Goal: Transaction & Acquisition: Purchase product/service

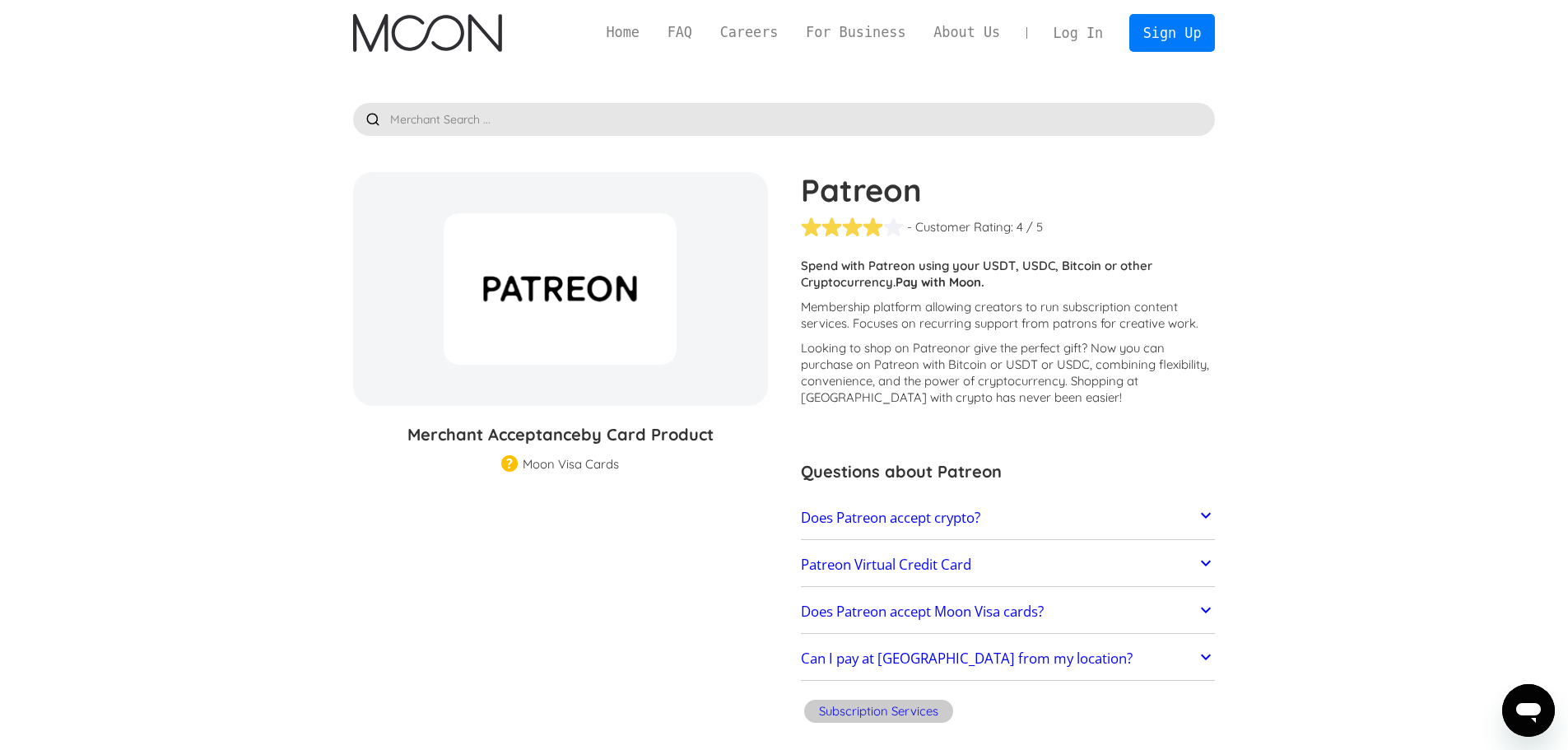
click at [1178, 53] on div "Home FAQ Careers For Business About Us Log In Sign Up Home FAQ For Business Car…" at bounding box center [783, 33] width 911 height 66
click at [1184, 42] on link "Sign Up" at bounding box center [1171, 33] width 86 height 37
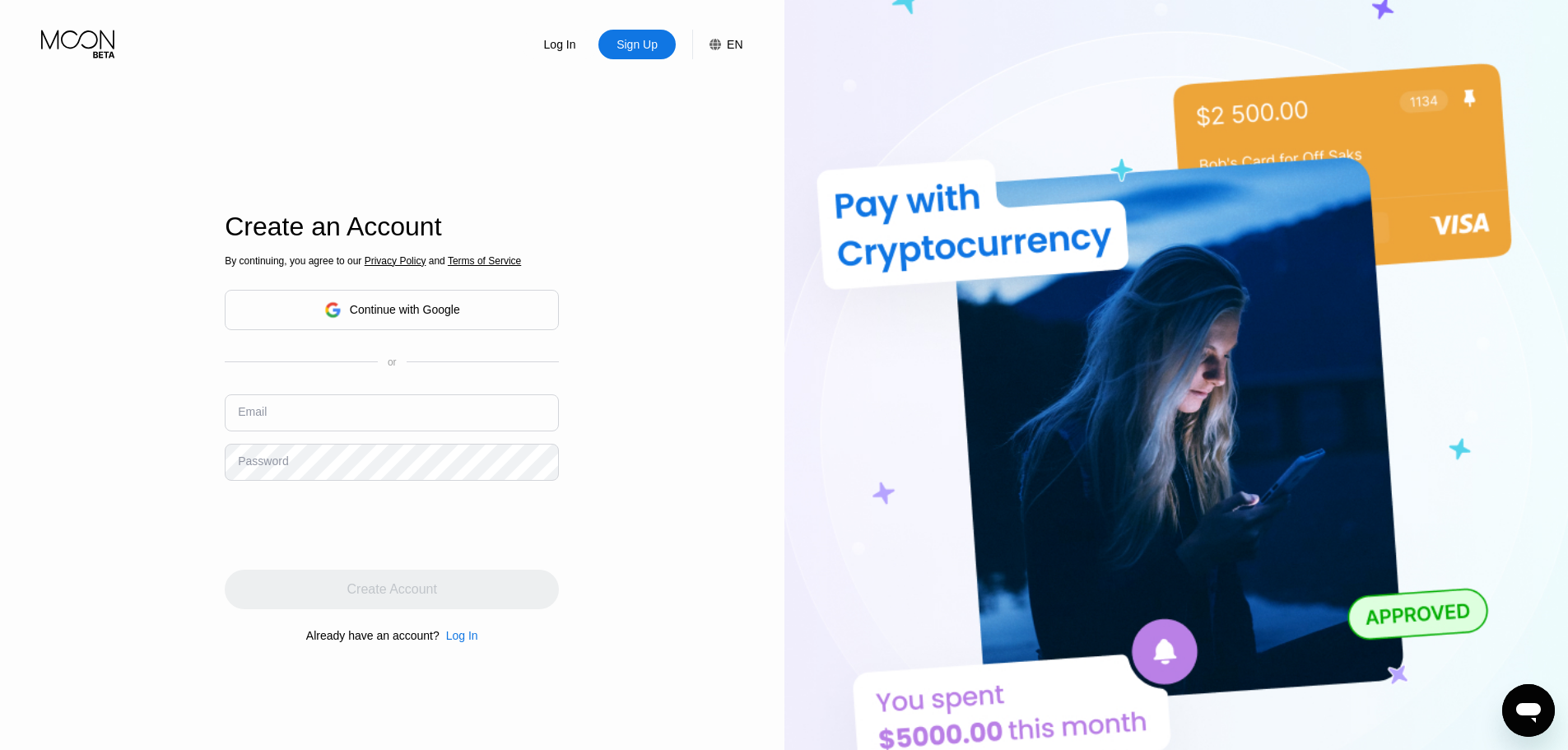
click at [342, 311] on div "Continue with Google" at bounding box center [392, 310] width 136 height 26
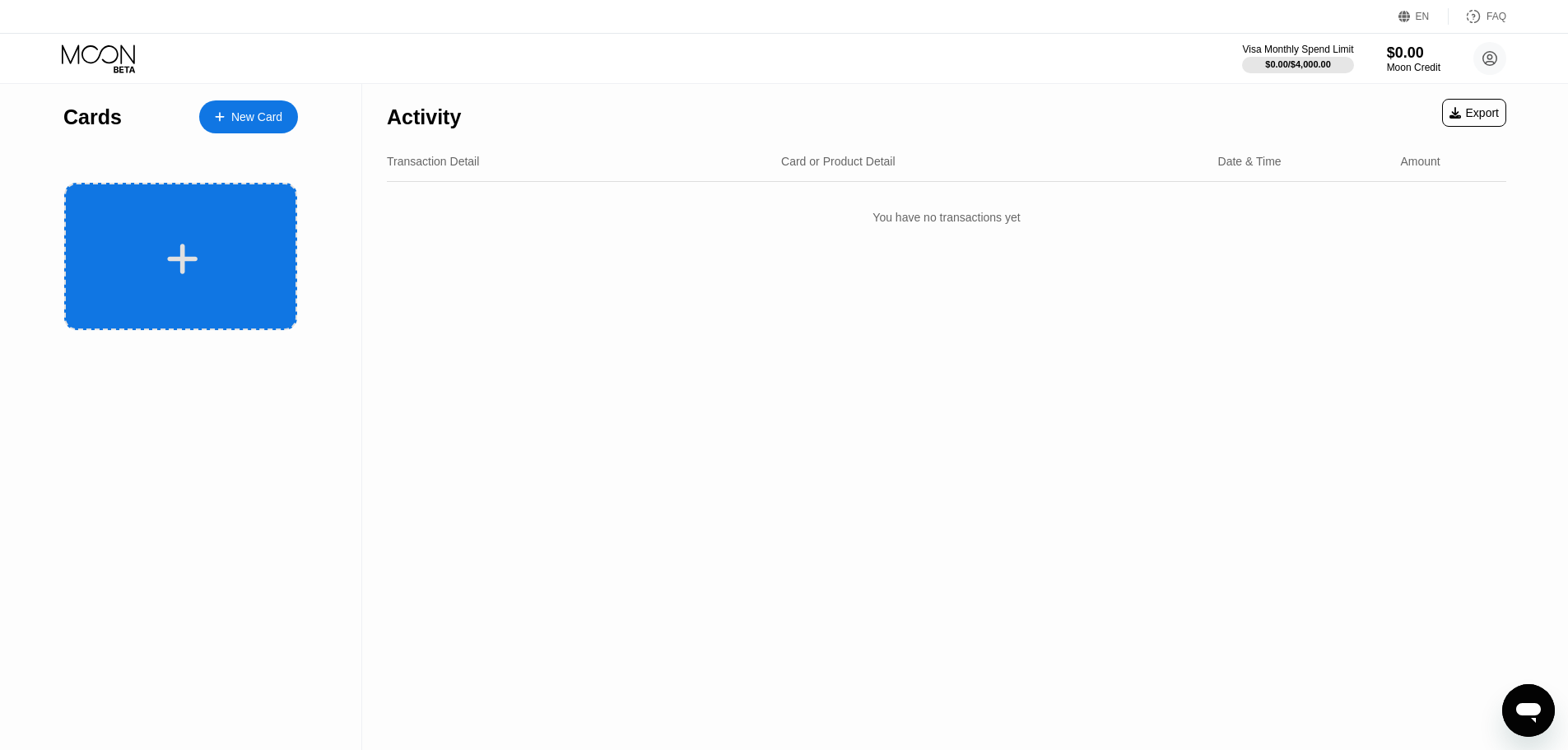
click at [258, 252] on div at bounding box center [182, 259] width 204 height 37
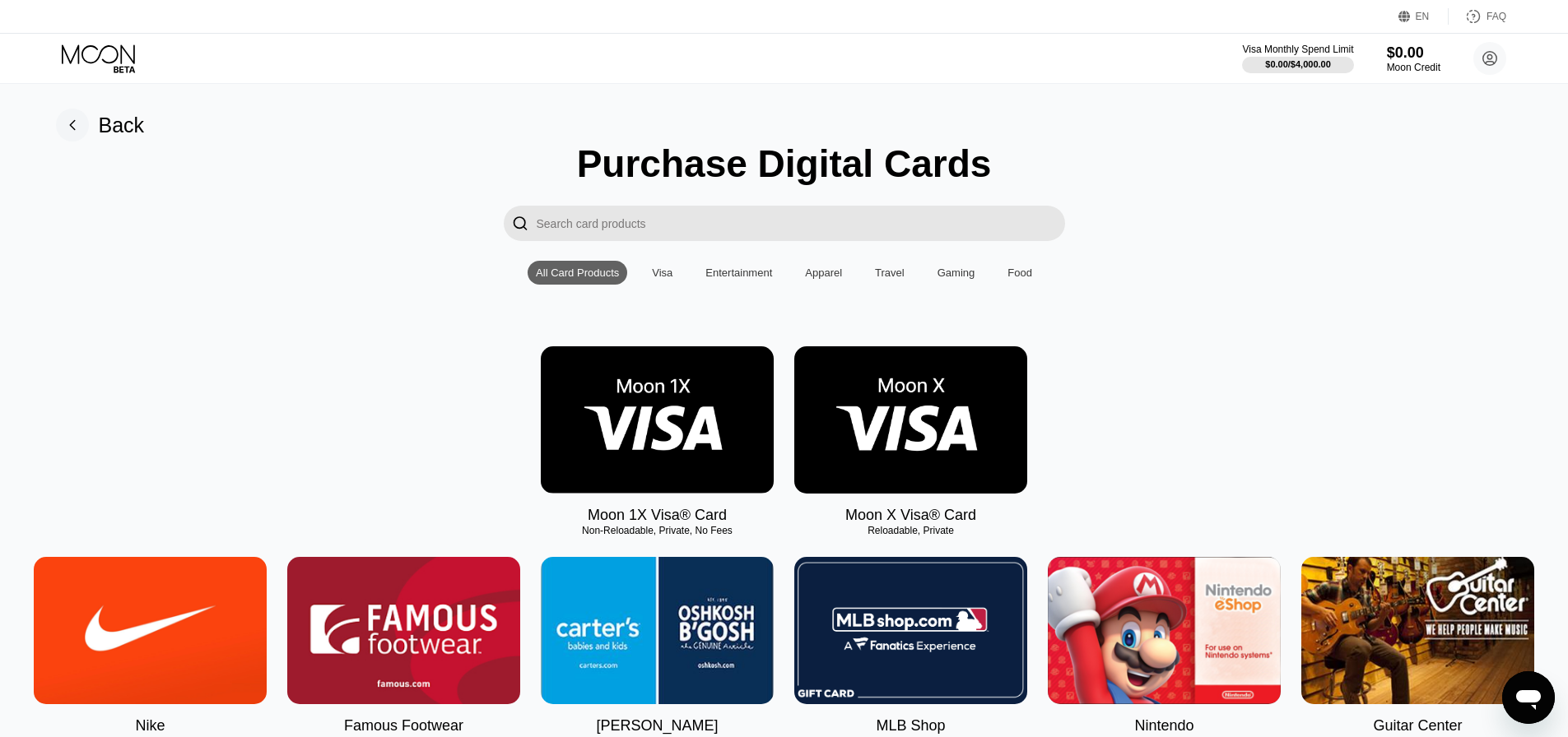
click at [743, 230] on input "Search card products" at bounding box center [800, 223] width 528 height 35
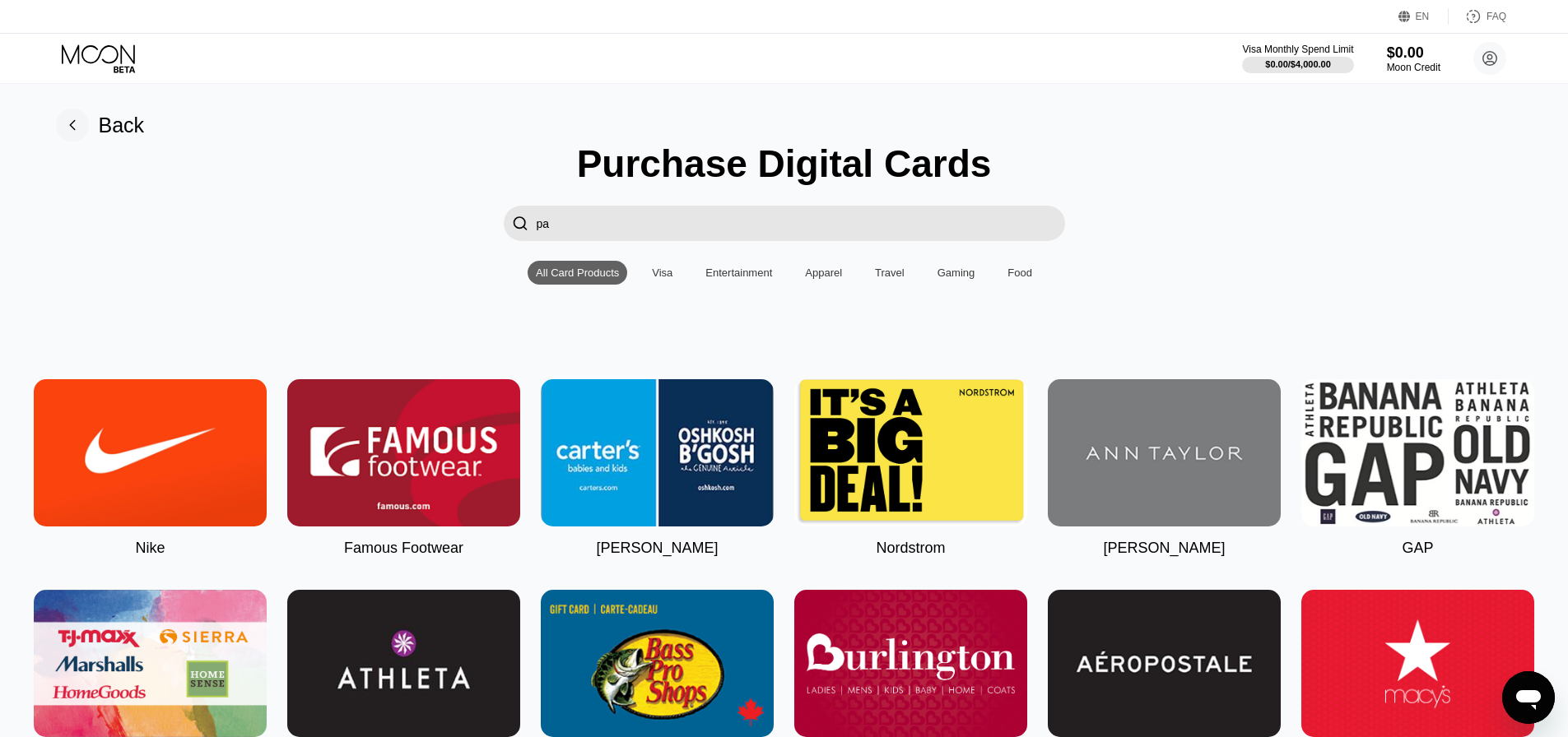
type input "p"
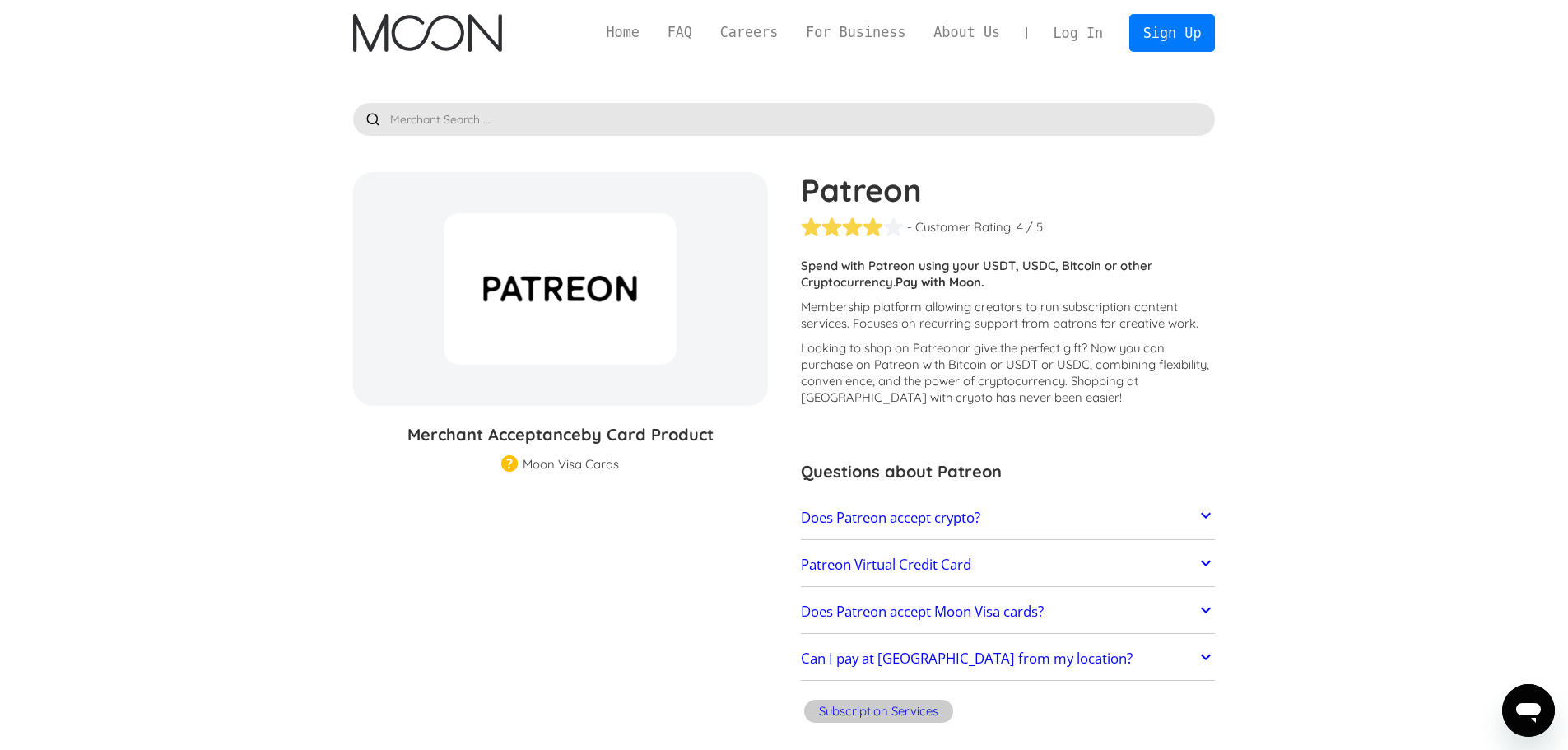
click at [962, 523] on h2 "Does Patreon accept crypto?" at bounding box center [890, 518] width 179 height 17
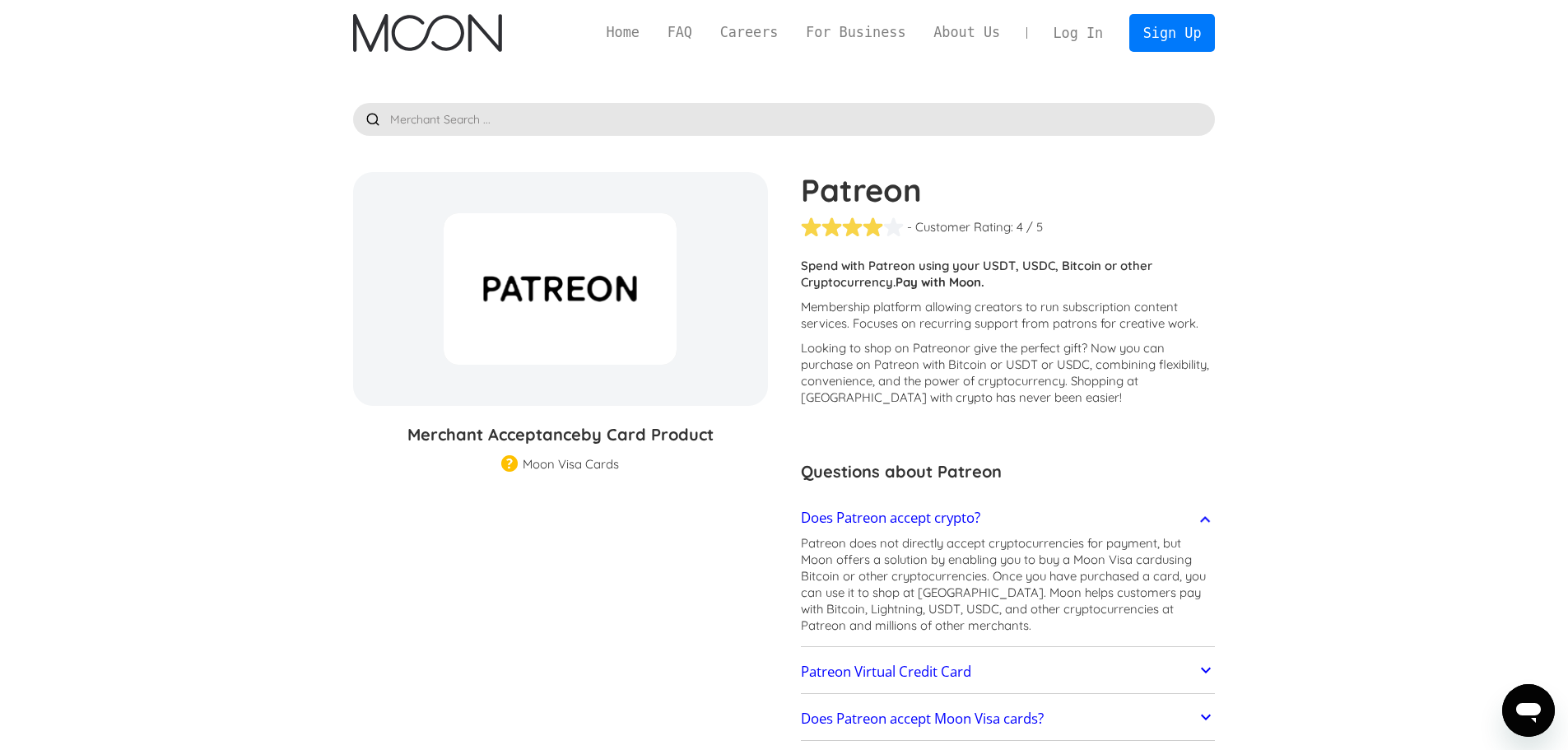
click at [959, 523] on h2 "Does Patreon accept crypto?" at bounding box center [890, 518] width 179 height 17
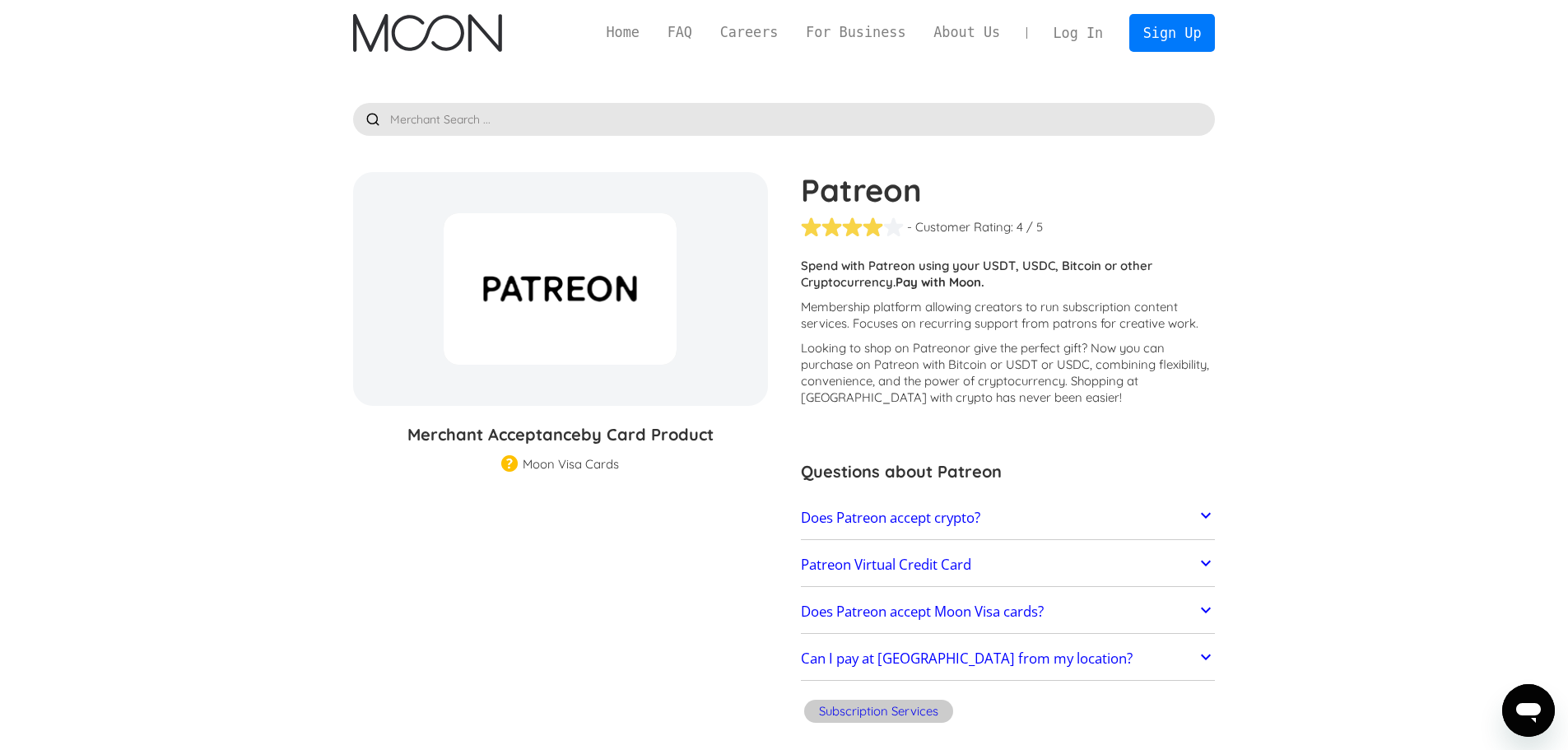
click at [950, 574] on link "Patreon Virtual Credit Card" at bounding box center [1008, 565] width 414 height 34
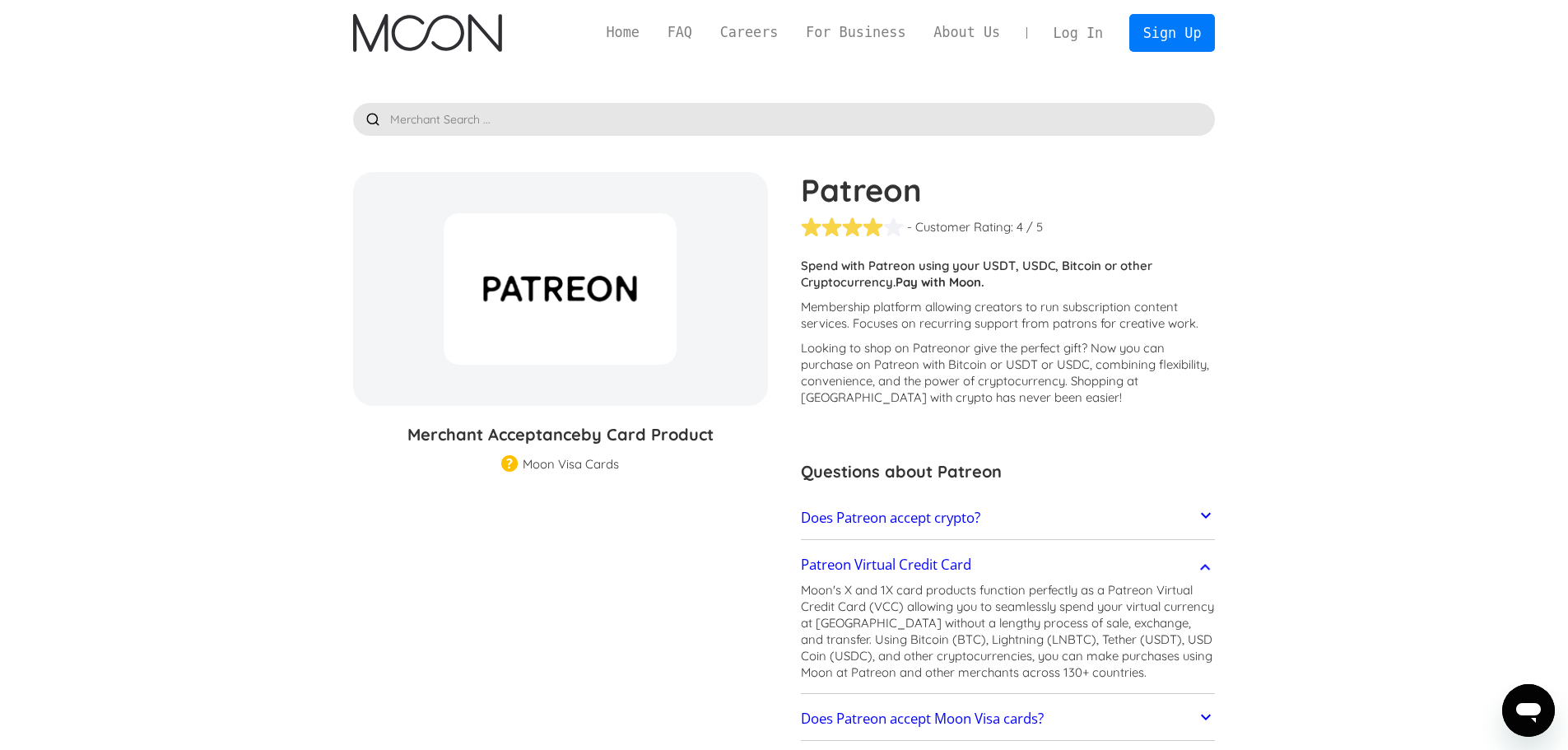
click at [950, 574] on link "Patreon Virtual Credit Card" at bounding box center [1008, 565] width 414 height 34
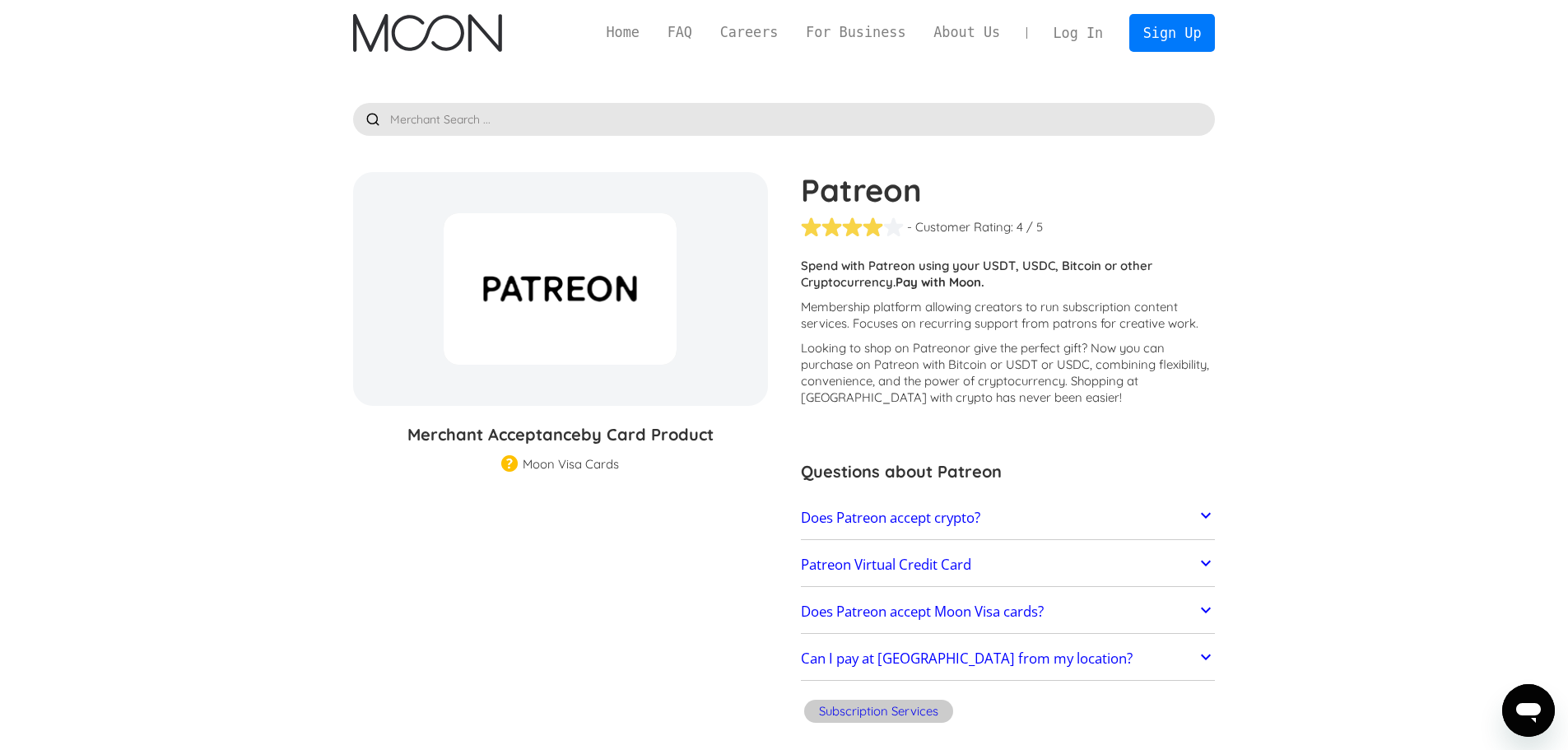
drag, startPoint x: 881, startPoint y: 311, endPoint x: 875, endPoint y: 324, distance: 14.3
click at [513, 468] on img at bounding box center [509, 464] width 17 height 19
click at [653, 32] on link "Home" at bounding box center [623, 32] width 61 height 20
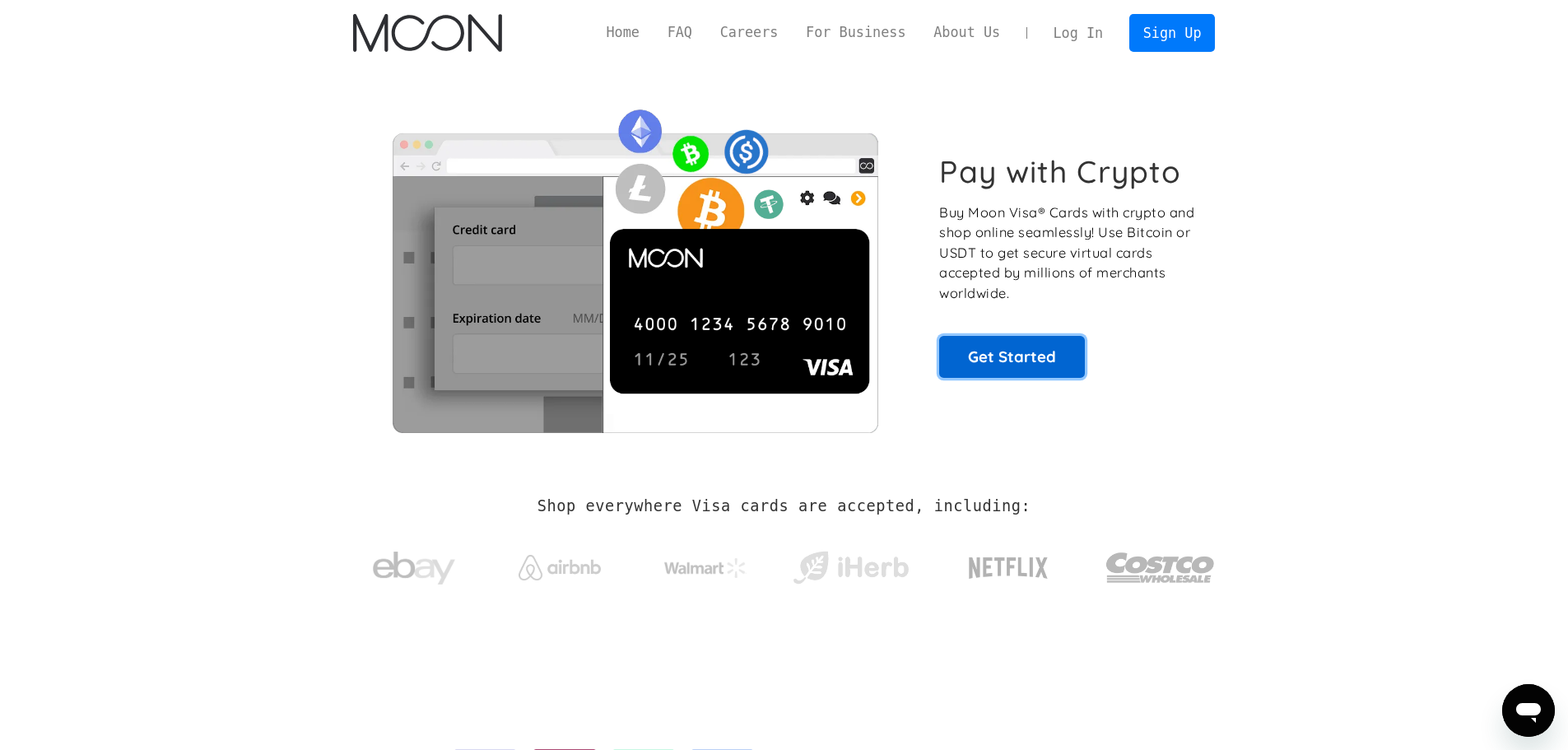
click at [998, 349] on link "Get Started" at bounding box center [1012, 356] width 146 height 41
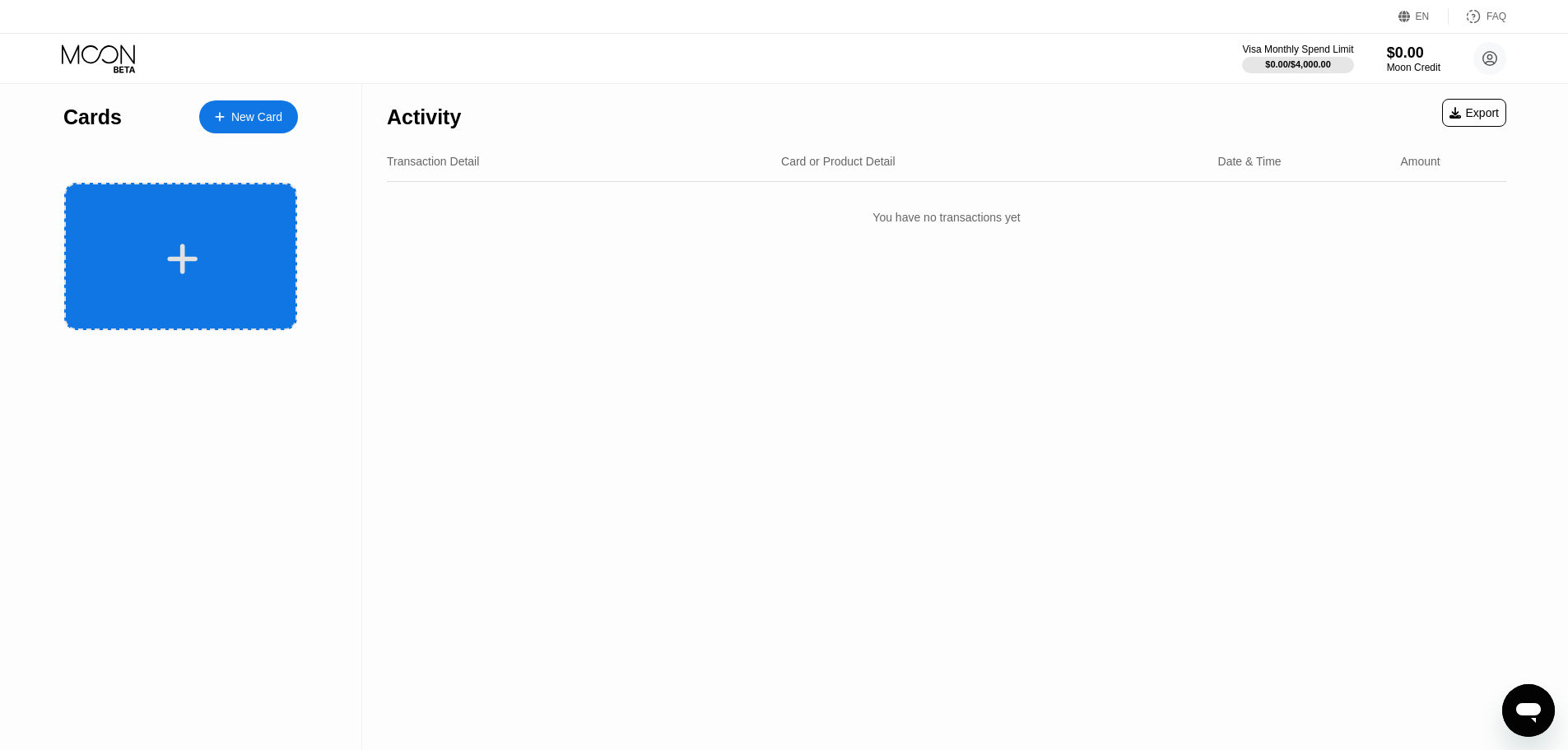
click at [258, 116] on div "New Card" at bounding box center [257, 117] width 51 height 14
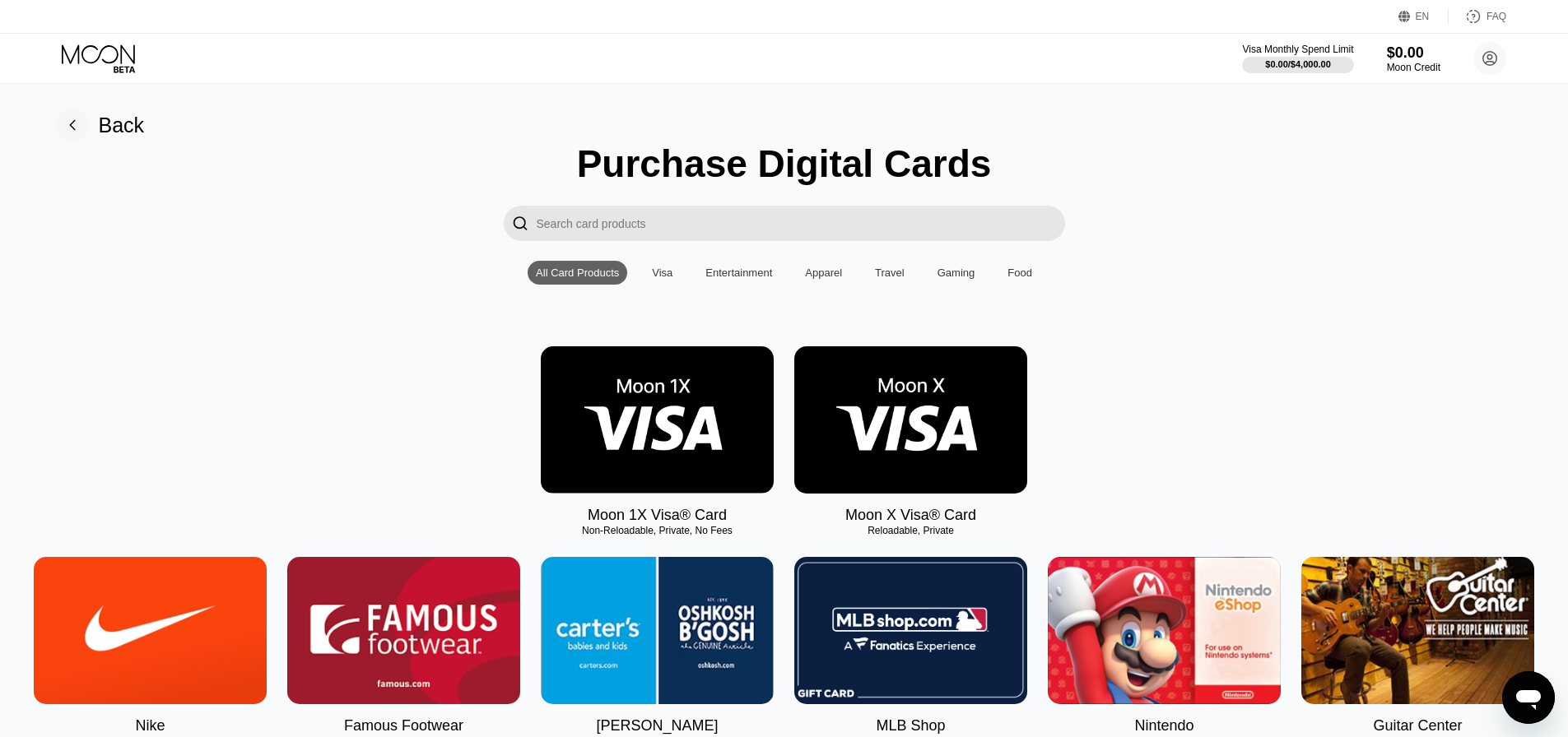
drag, startPoint x: 656, startPoint y: 454, endPoint x: 654, endPoint y: 463, distance: 9.2
click at [656, 454] on img at bounding box center [657, 420] width 233 height 147
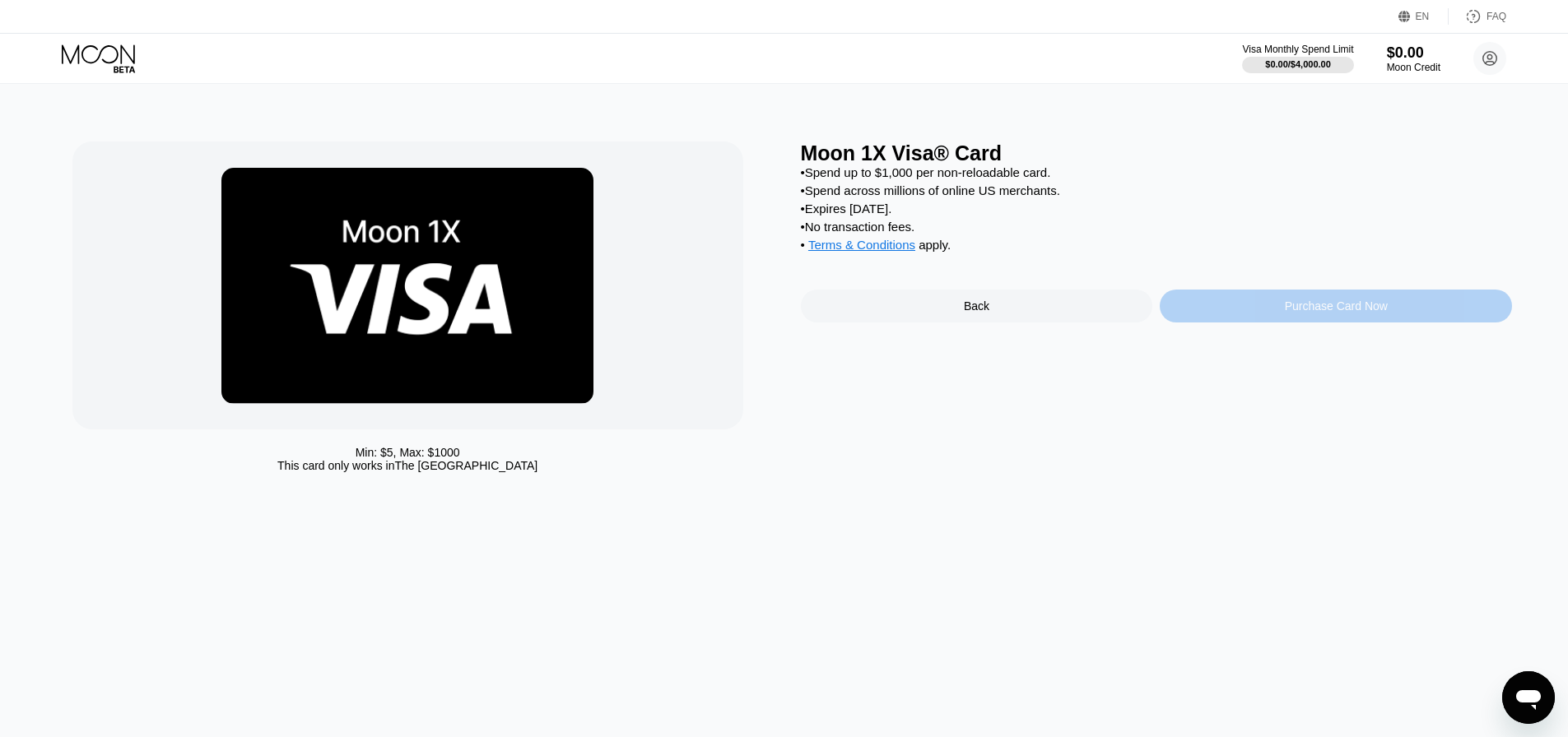
click at [1281, 318] on div "Purchase Card Now" at bounding box center [1335, 305] width 352 height 33
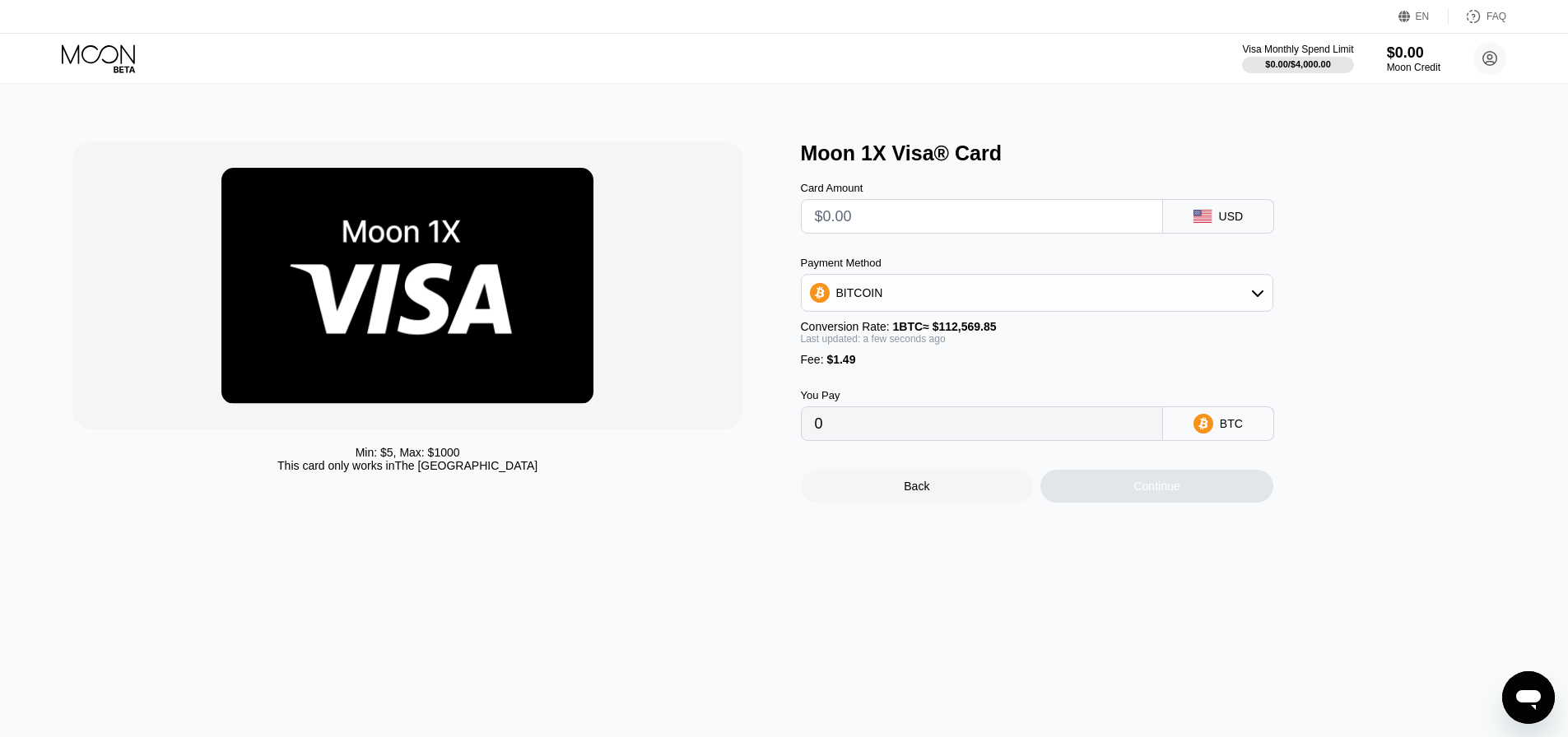
click at [1022, 230] on input "text" at bounding box center [982, 216] width 334 height 33
type input "$10"
type input "0.00010207"
type input "$100"
type input "0.00090158"
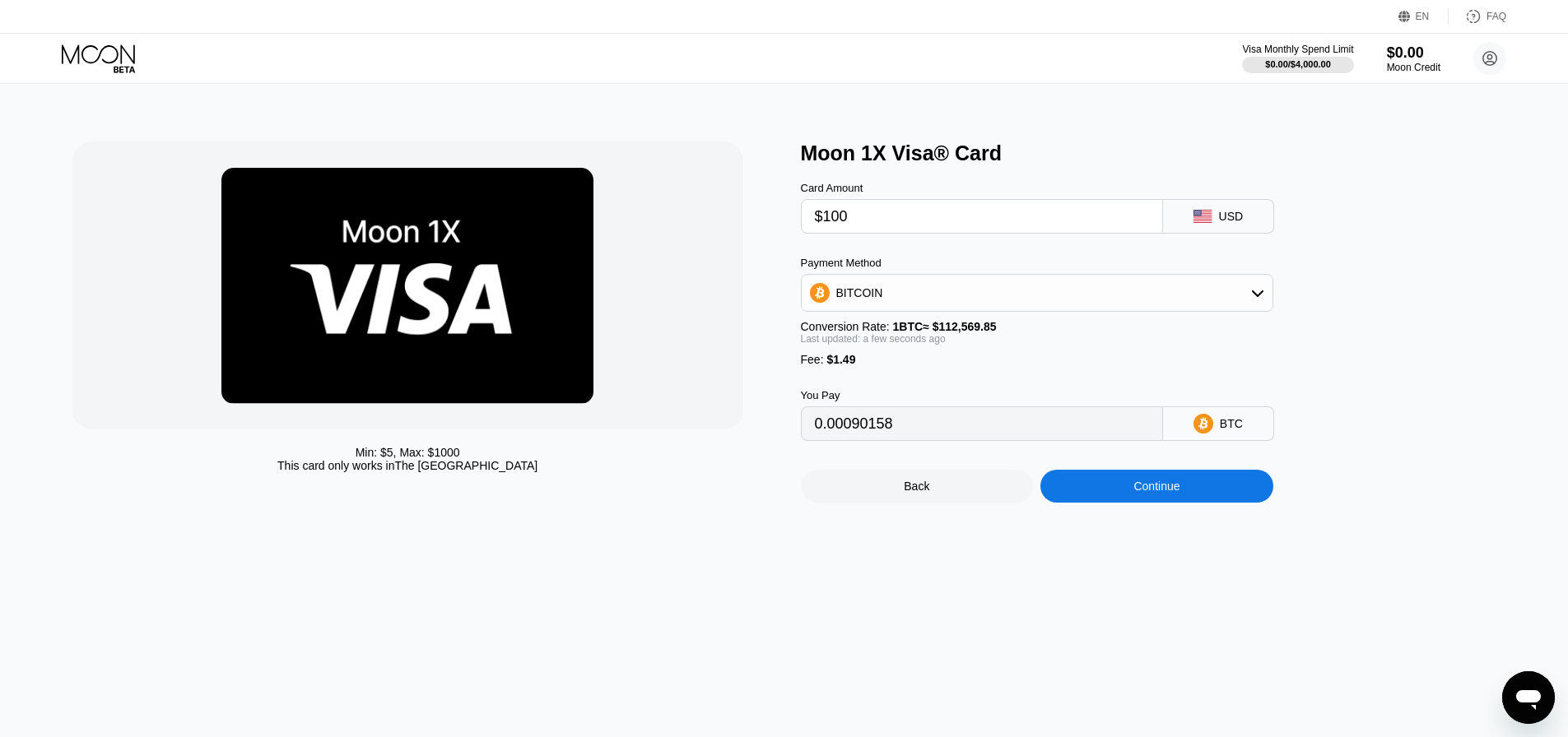
type input "$1000"
type input "0.00889661"
type input "$1000"
click at [1094, 298] on div "BITCOIN" at bounding box center [1037, 293] width 471 height 33
click at [921, 345] on div "BITCOIN" at bounding box center [1046, 338] width 426 height 13
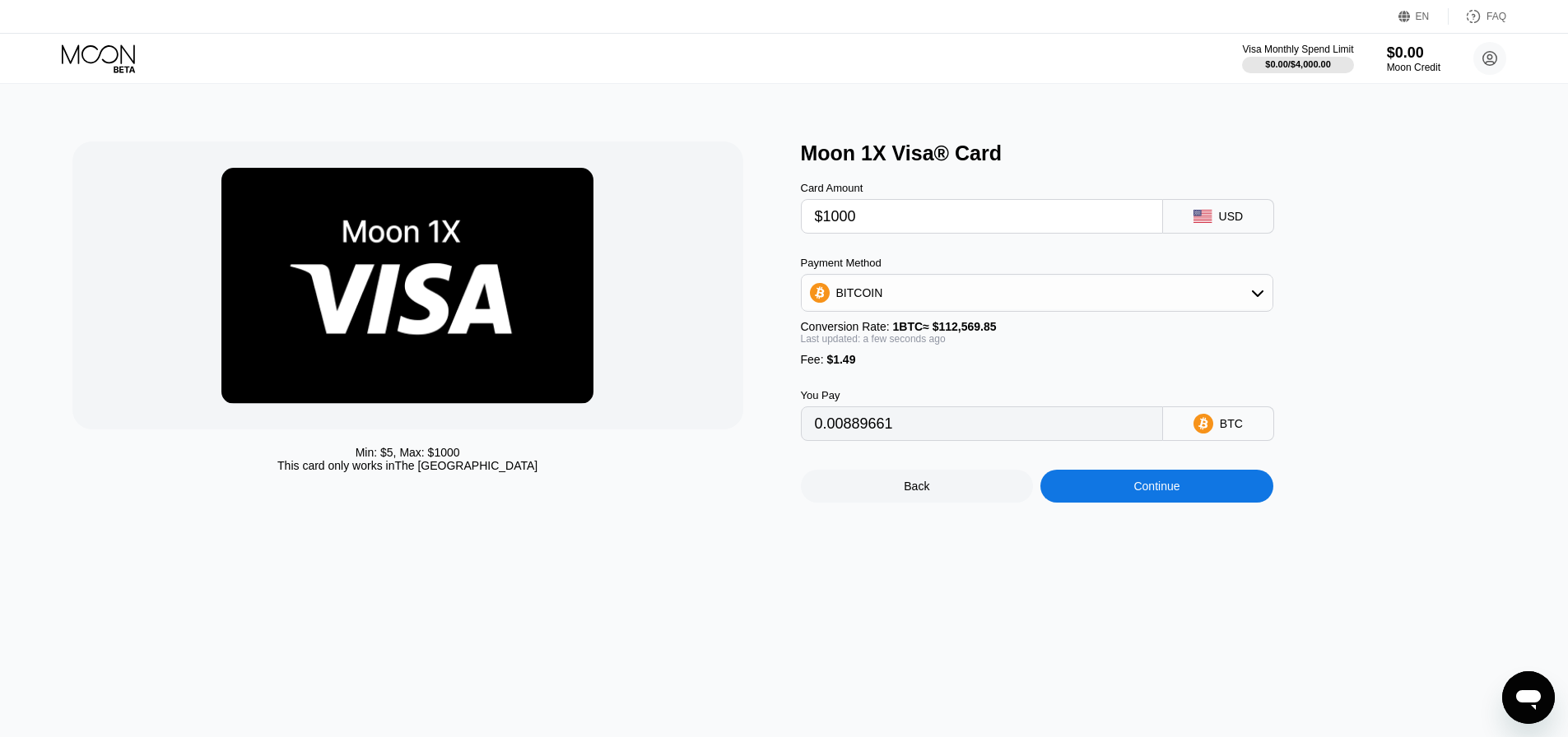
click at [1098, 291] on div "BITCOIN" at bounding box center [1037, 293] width 471 height 33
click at [978, 381] on div "USDT on TRON" at bounding box center [1046, 374] width 426 height 13
click at [944, 309] on div "USDT on TRON" at bounding box center [1037, 293] width 471 height 33
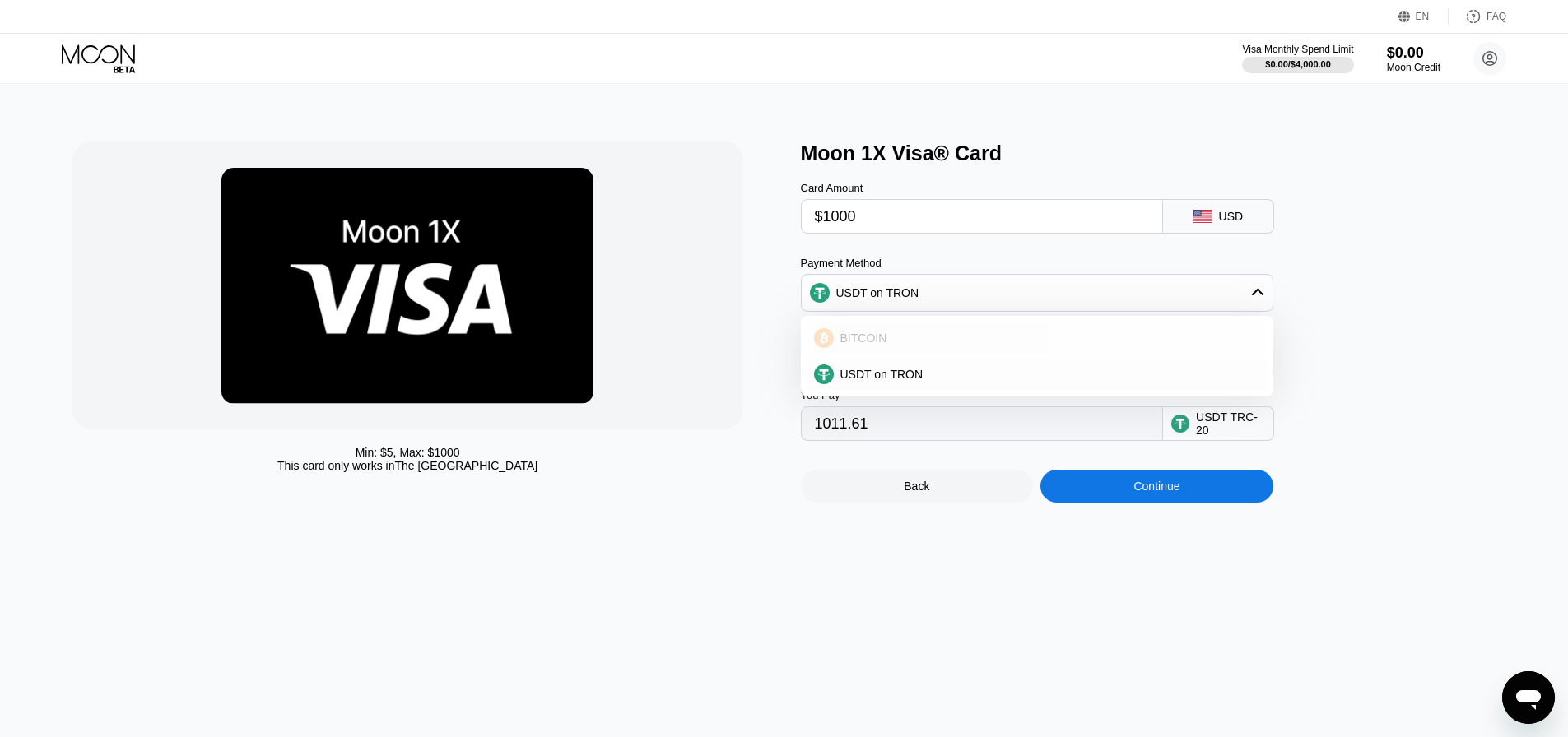
click at [942, 354] on div "BITCOIN" at bounding box center [1037, 338] width 462 height 33
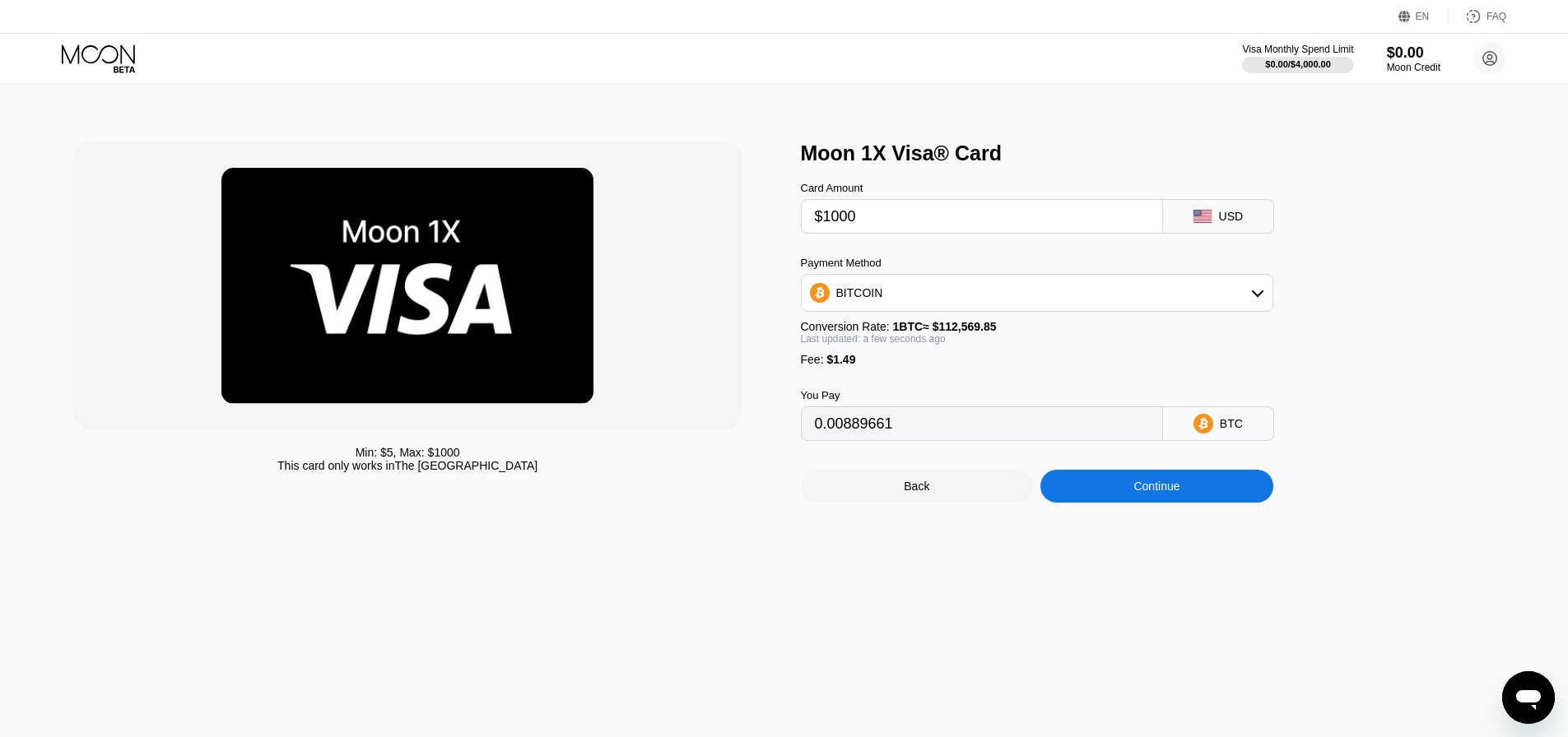
click at [946, 309] on div "BITCOIN" at bounding box center [1037, 293] width 471 height 33
click at [915, 375] on span "USDT on TRON" at bounding box center [882, 374] width 83 height 13
type input "1011.61"
click at [1221, 436] on div "USDT TRC-20" at bounding box center [1230, 424] width 69 height 26
click at [944, 306] on div "USDT on TRON" at bounding box center [1037, 293] width 471 height 33
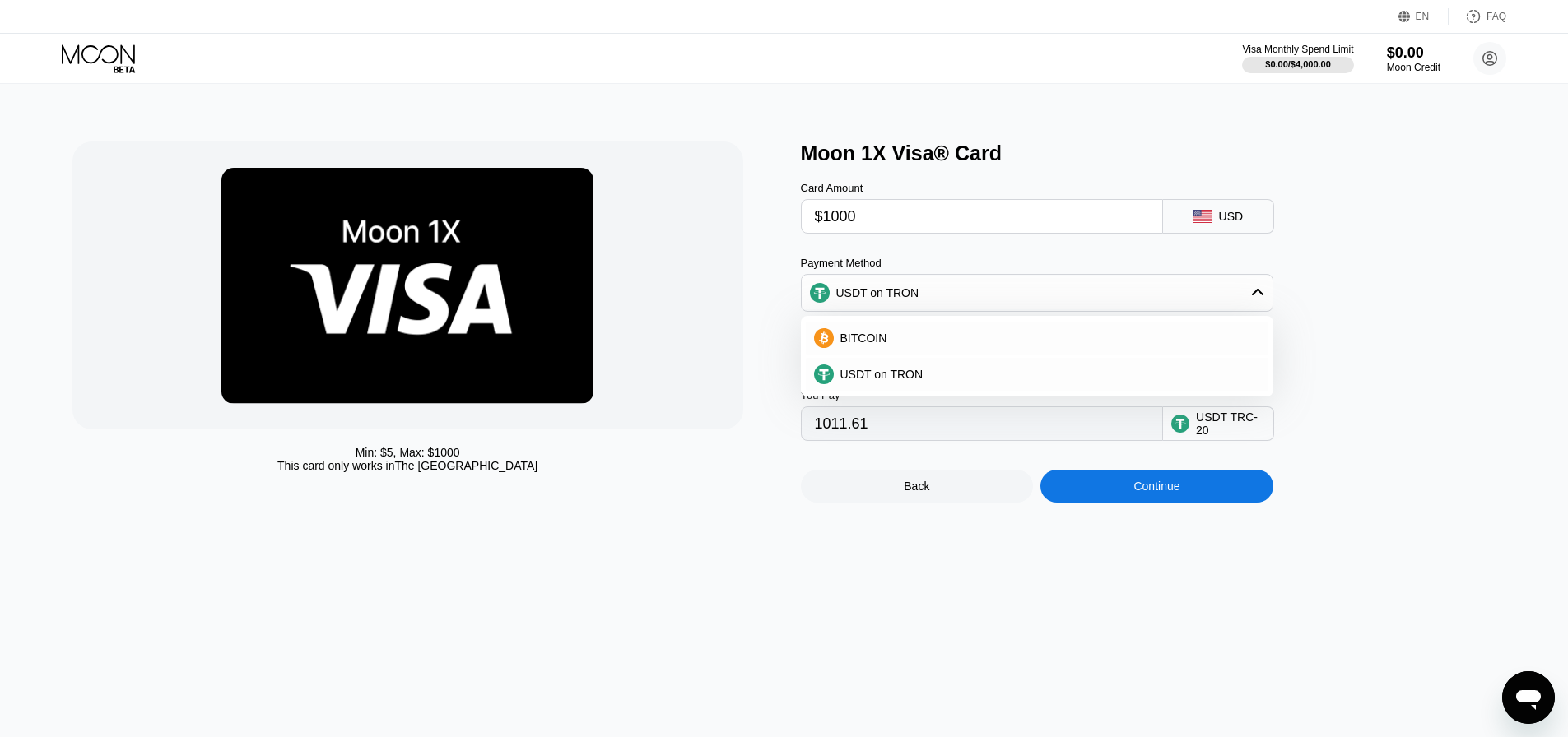
click at [954, 220] on input "$1000" at bounding box center [982, 216] width 334 height 33
drag, startPoint x: 733, startPoint y: 132, endPoint x: 459, endPoint y: 258, distance: 301.6
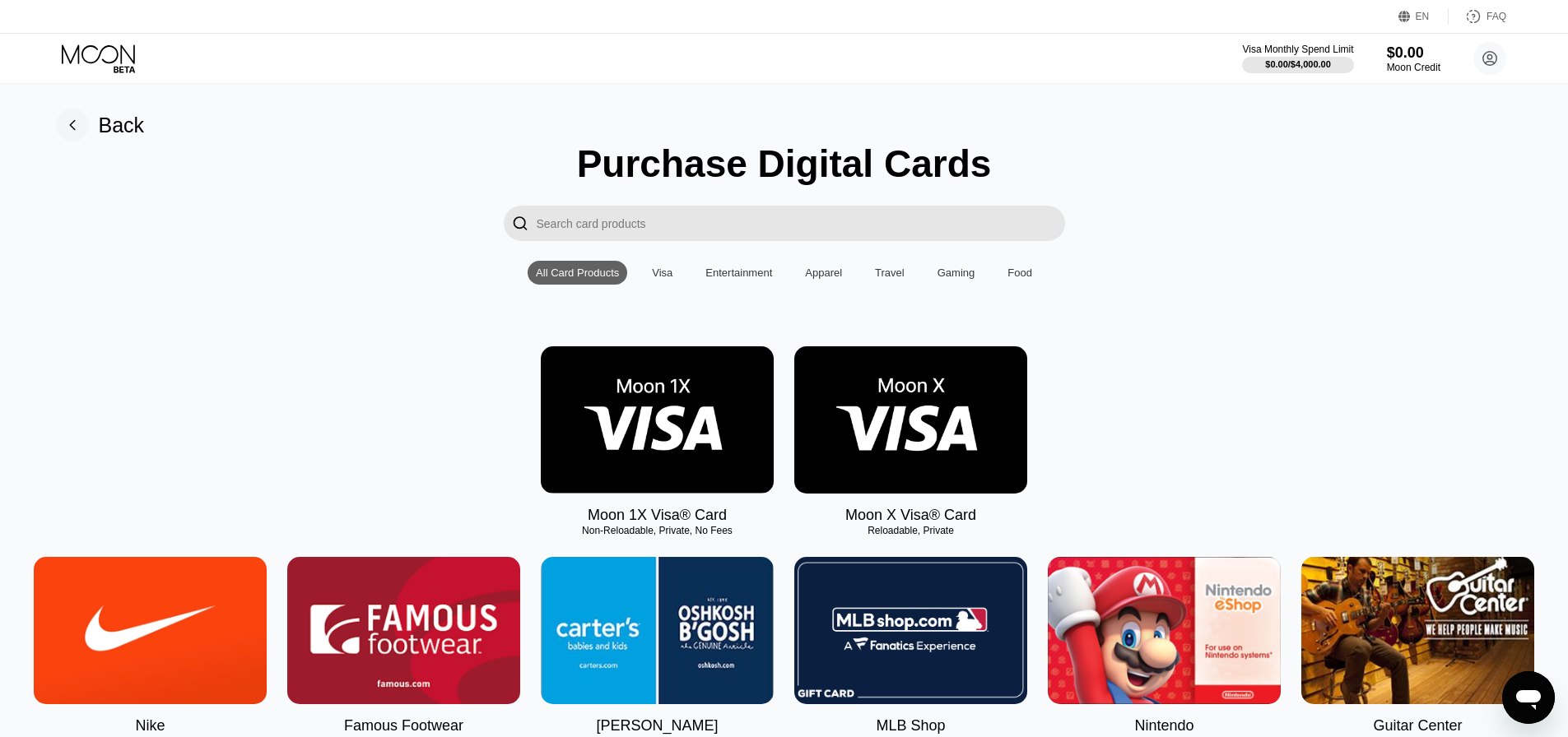
click at [860, 419] on img at bounding box center [910, 420] width 233 height 147
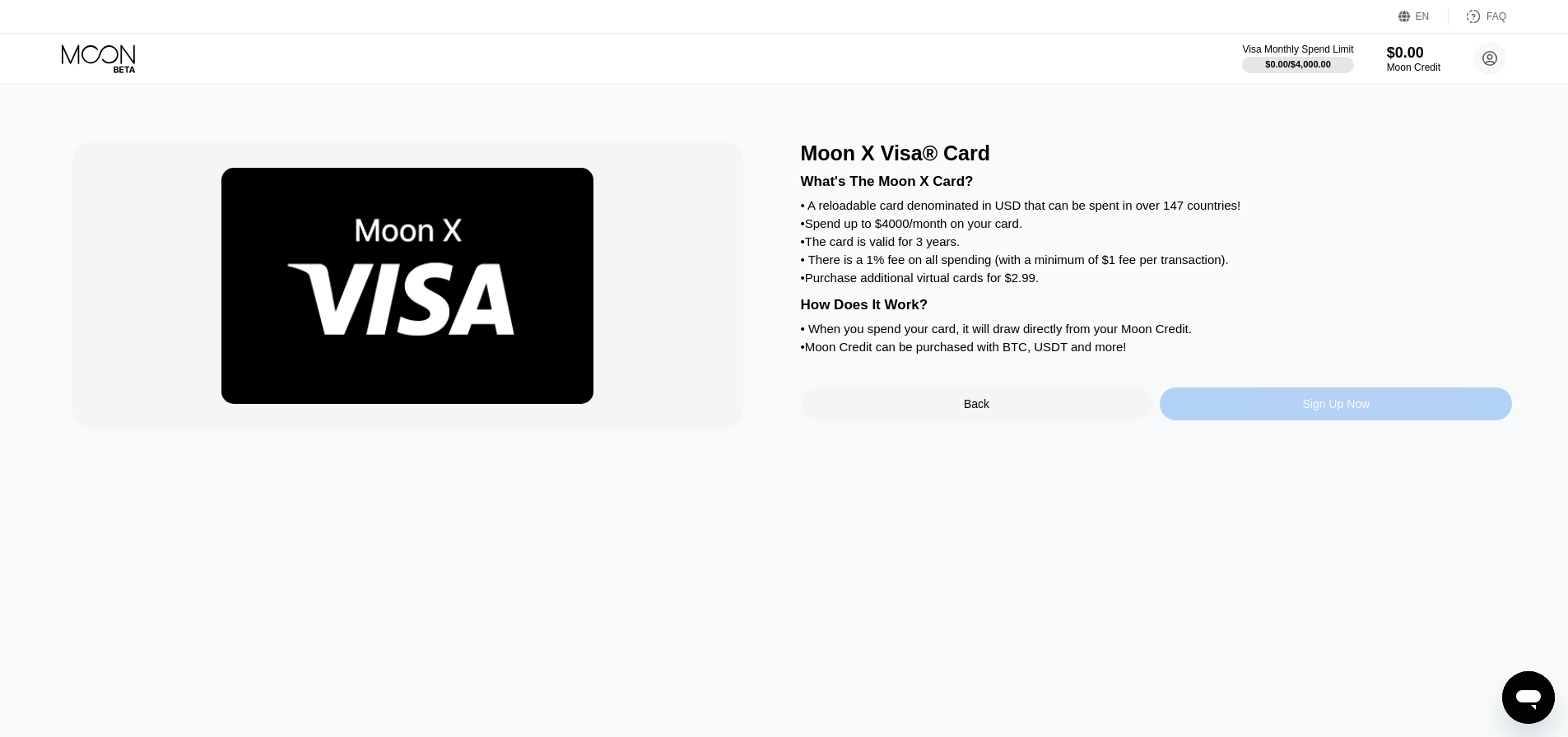
click at [1315, 411] on div "Sign Up Now" at bounding box center [1335, 404] width 68 height 13
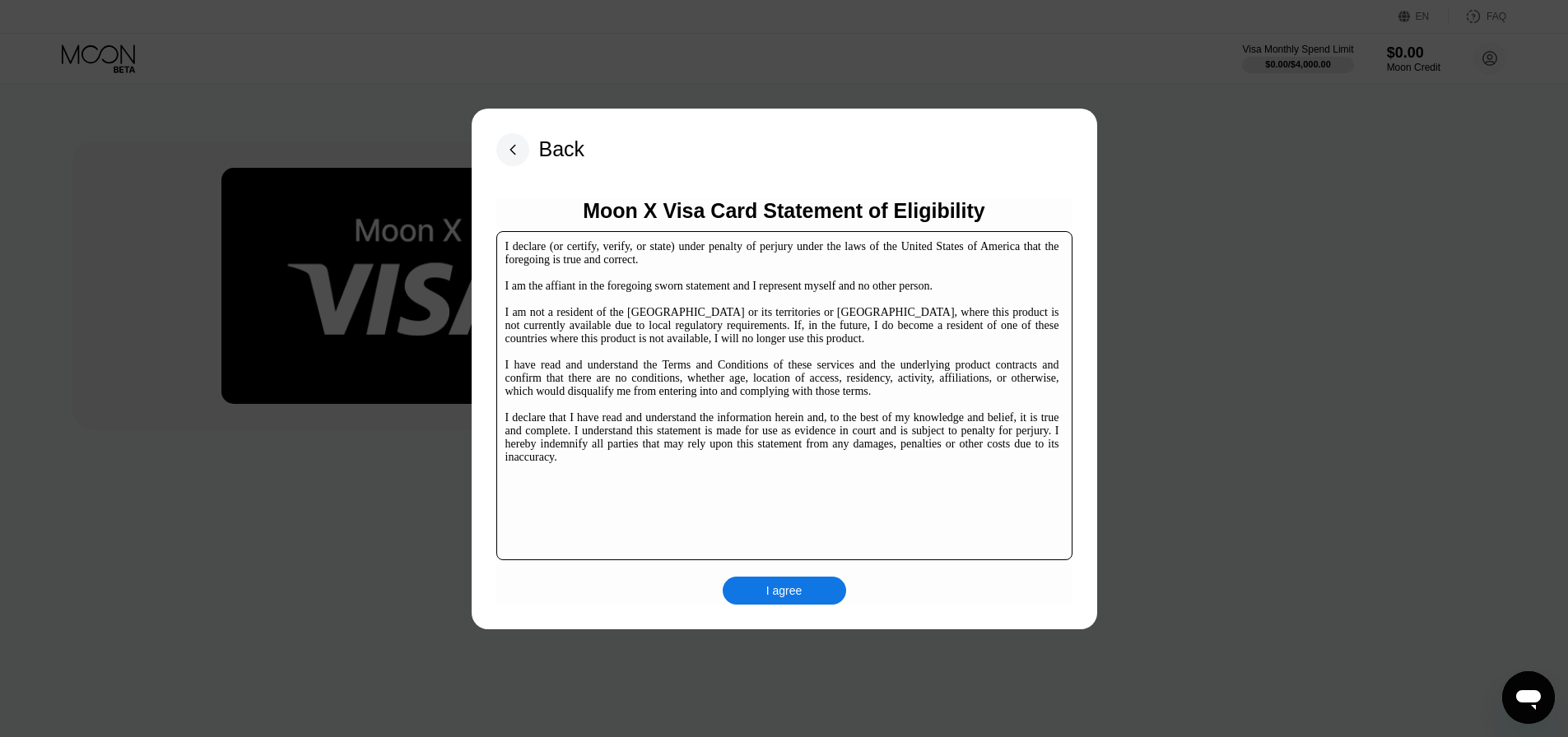
click at [782, 584] on div "I agree" at bounding box center [784, 591] width 36 height 15
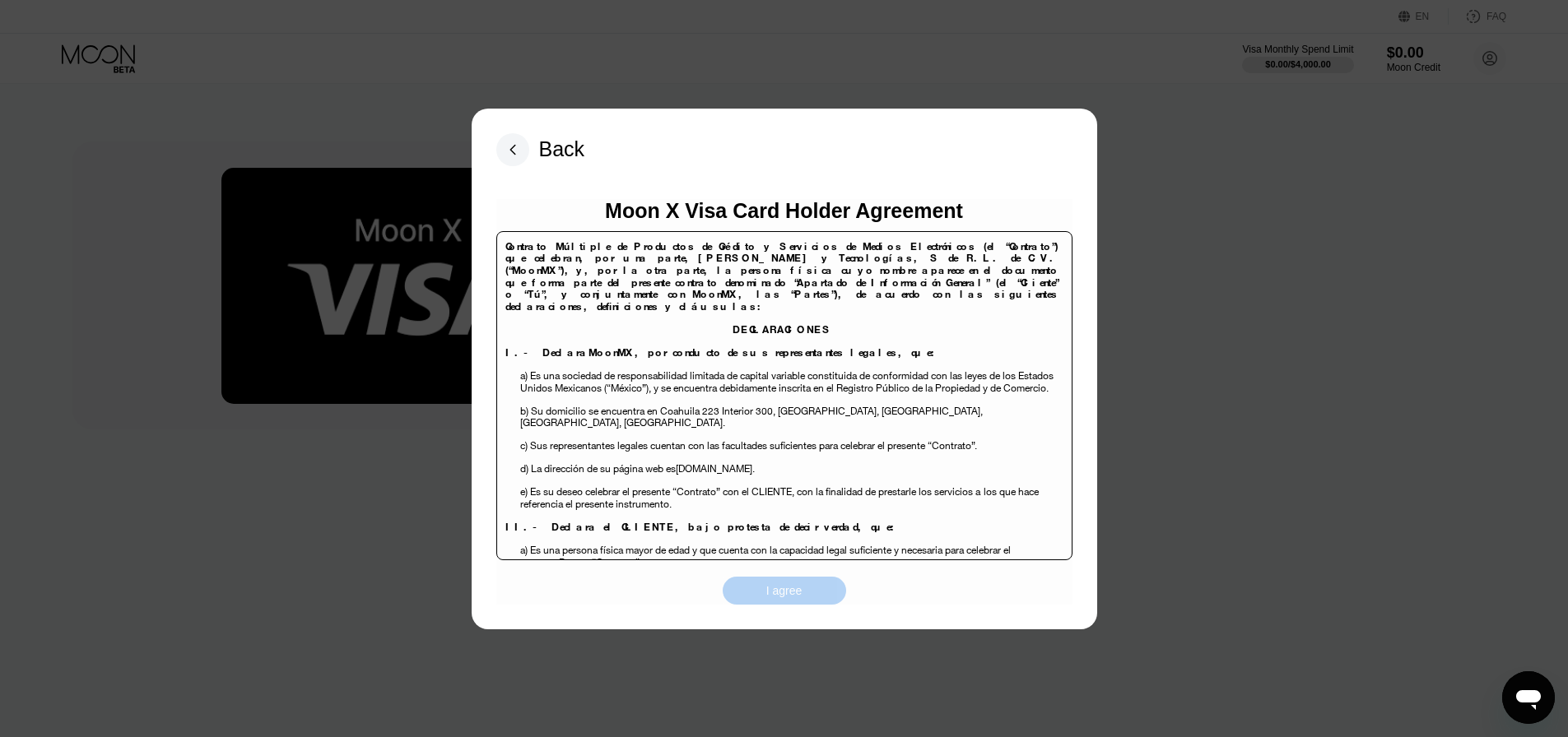
click at [783, 584] on div "I agree" at bounding box center [784, 591] width 36 height 15
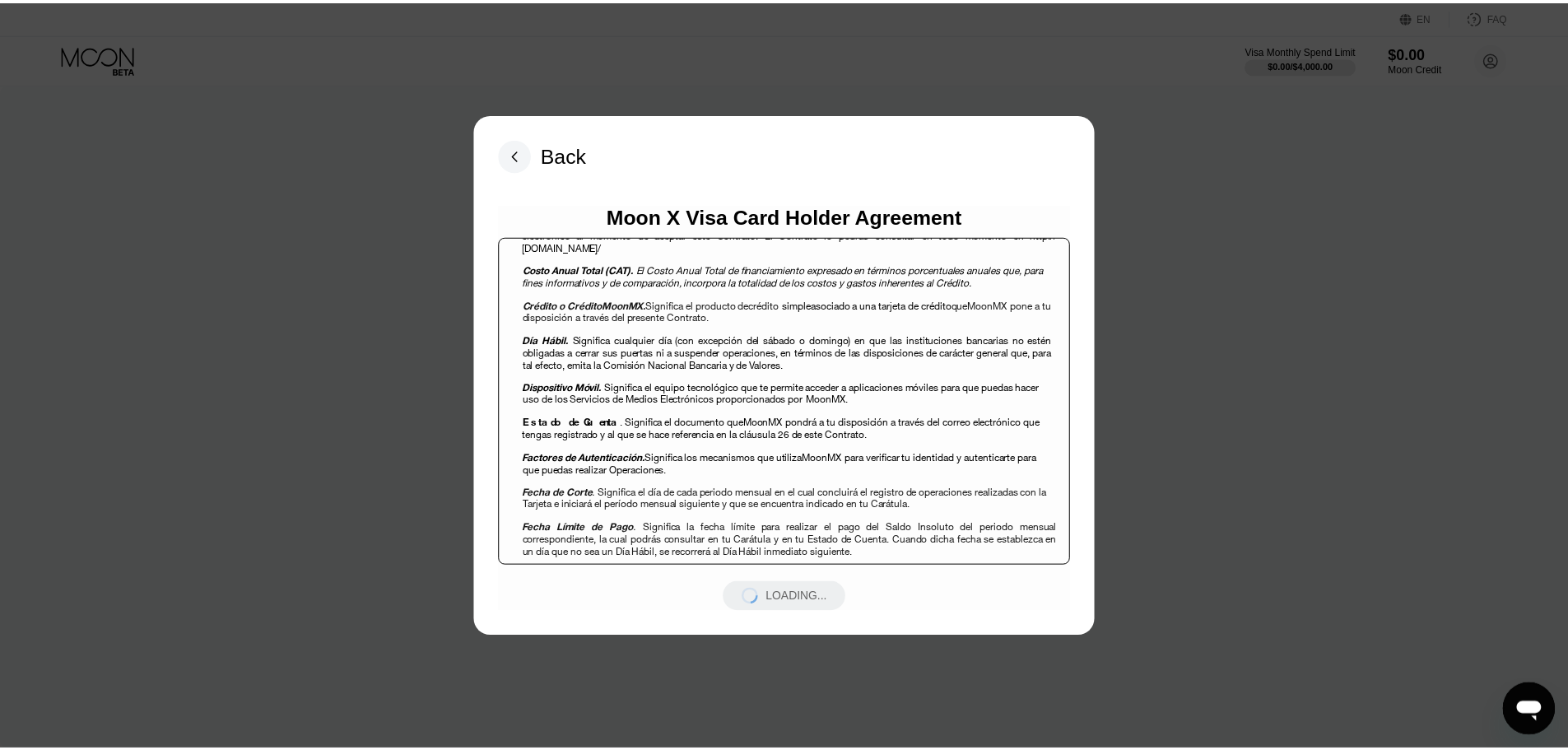
scroll to position [2306, 0]
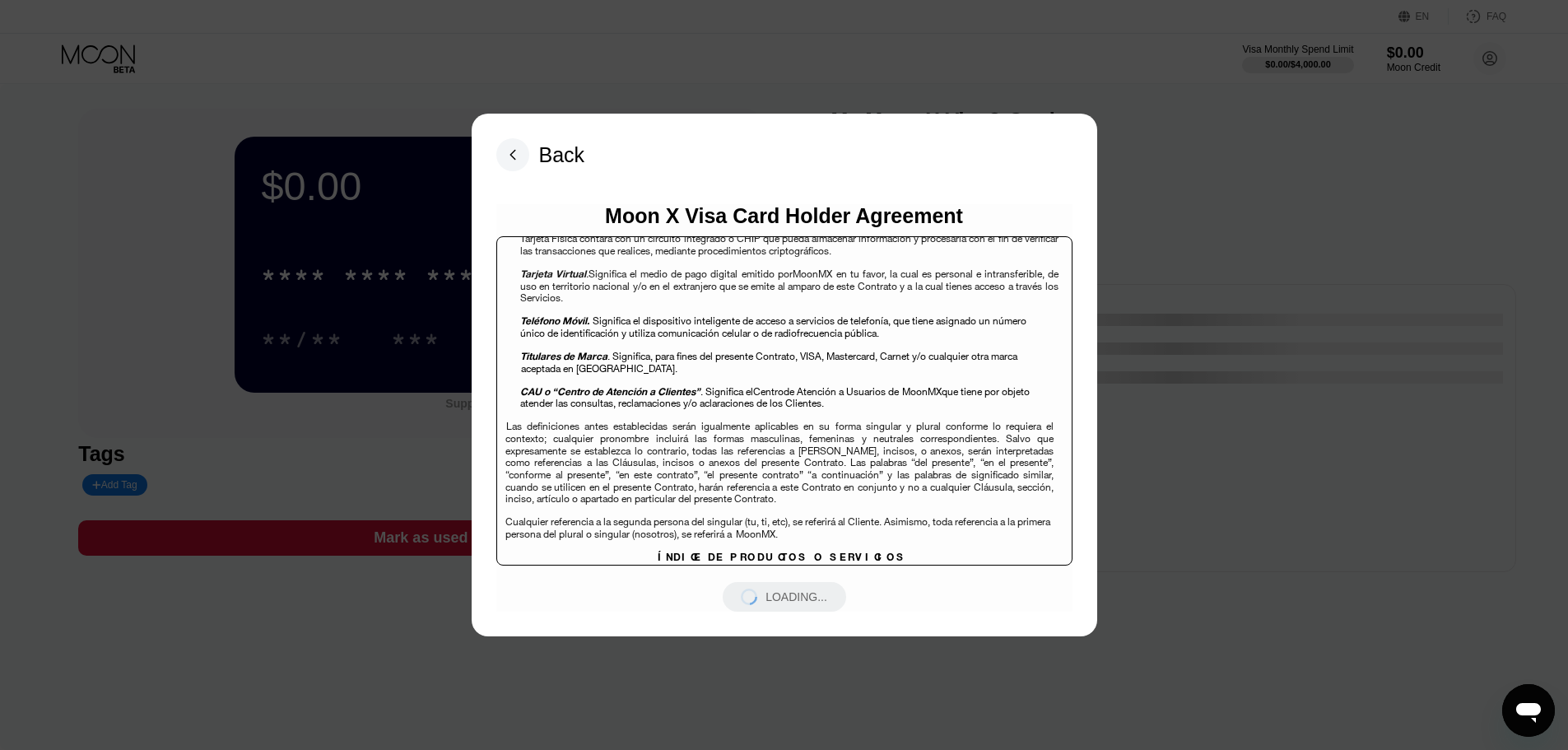
drag, startPoint x: 1062, startPoint y: 315, endPoint x: 961, endPoint y: 347, distance: 105.9
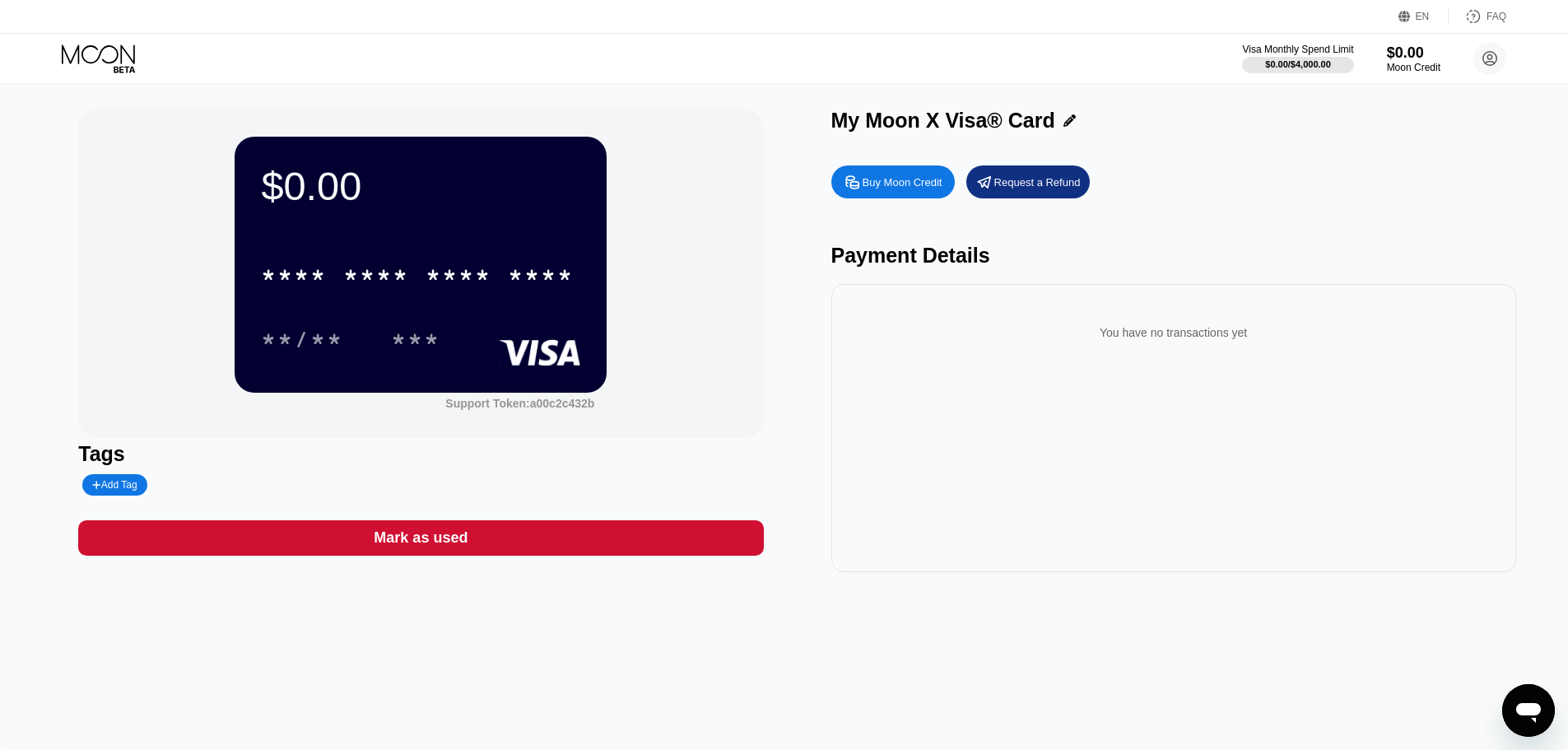
click at [915, 190] on div "Buy Moon Credit" at bounding box center [902, 183] width 80 height 14
type input "0"
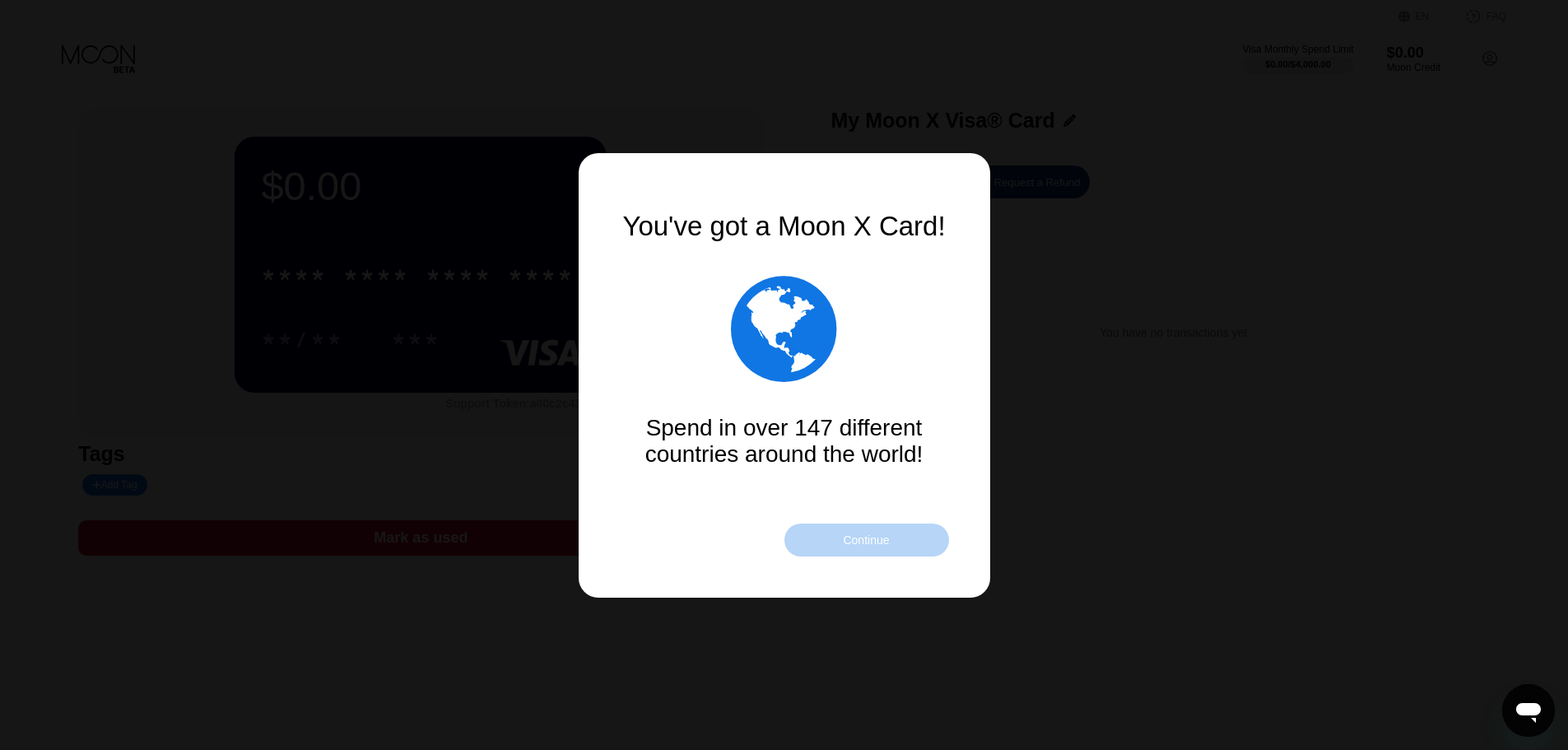
click at [895, 529] on div "Continue" at bounding box center [866, 539] width 165 height 33
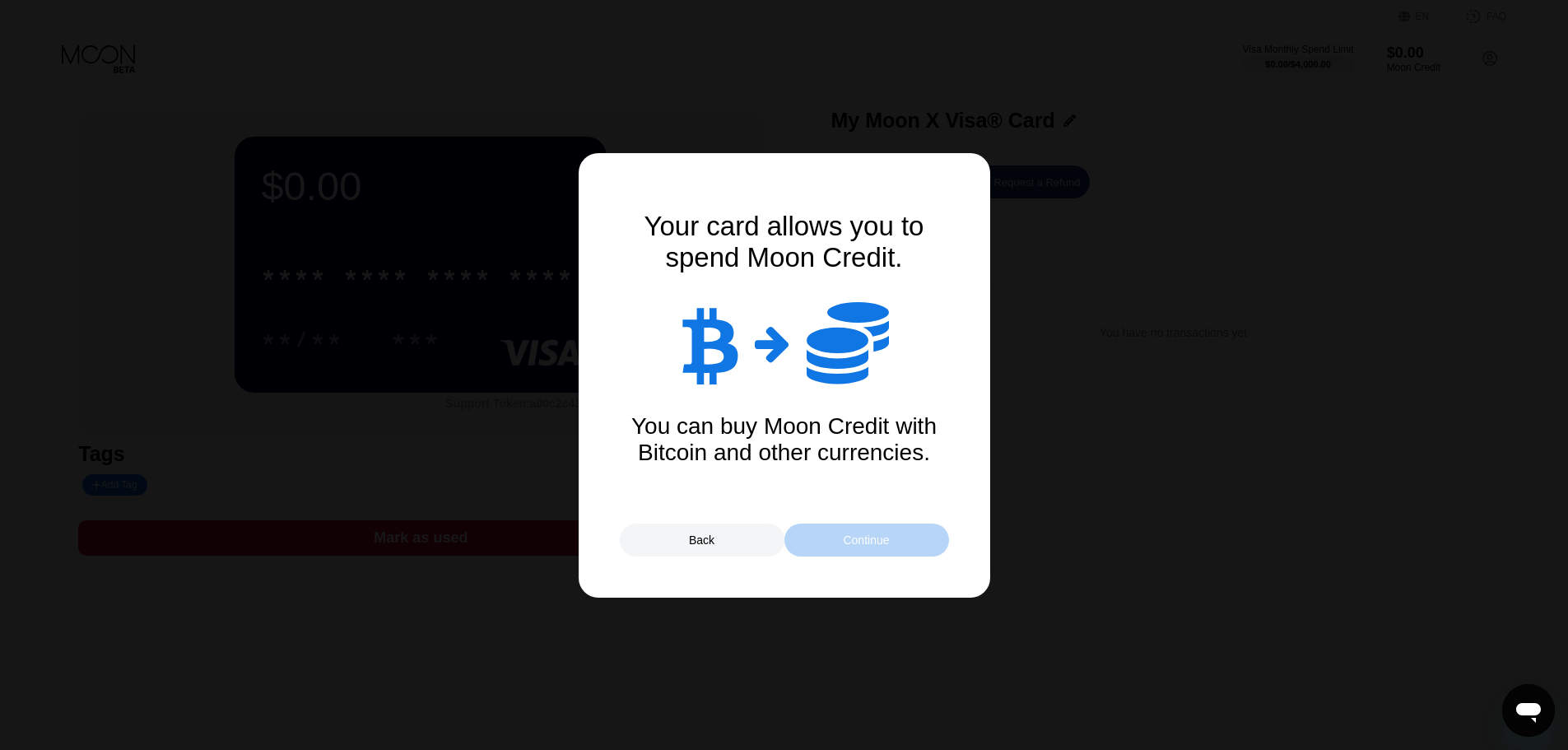
click at [895, 529] on div "Continue" at bounding box center [866, 539] width 165 height 33
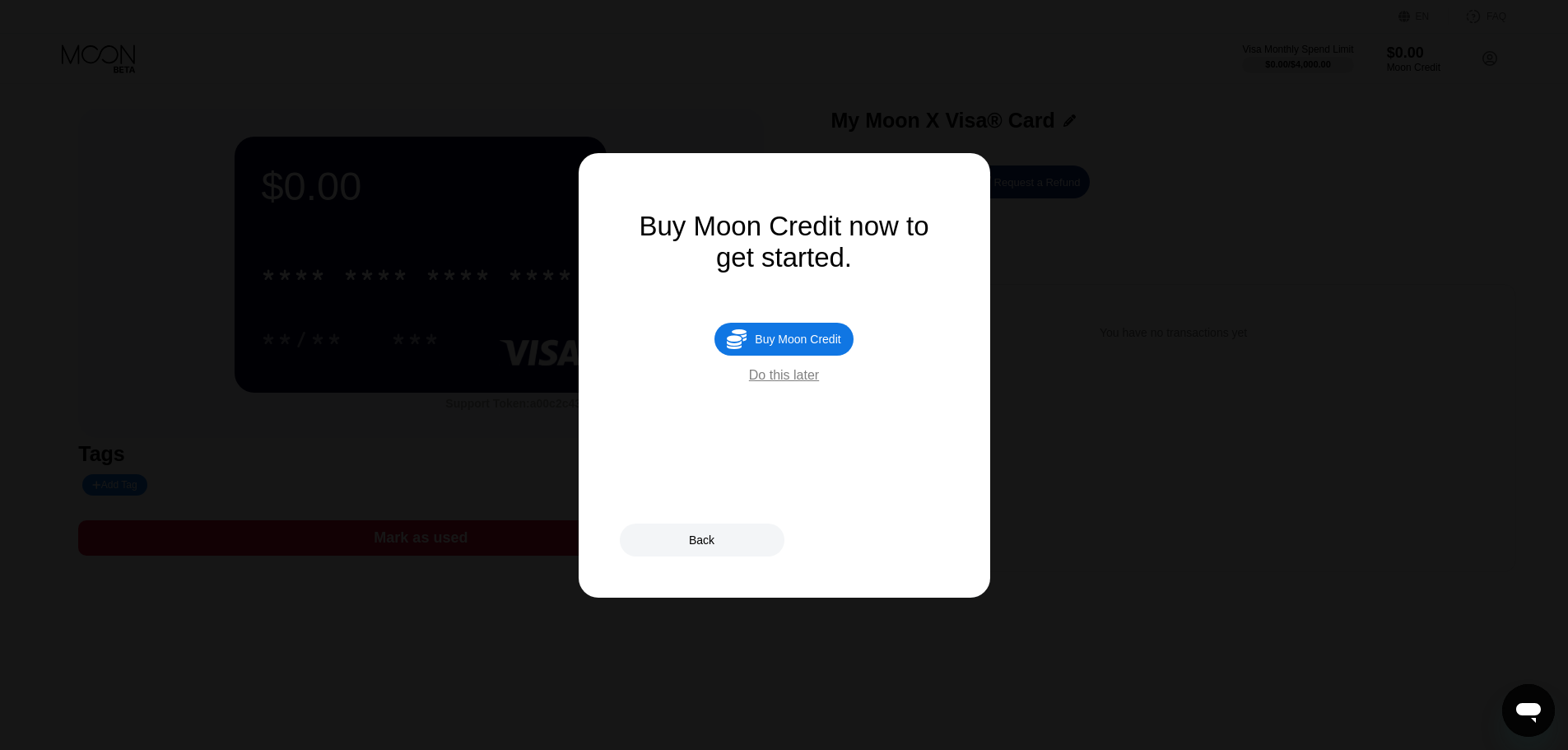
click at [794, 382] on div "Do this later" at bounding box center [783, 375] width 70 height 15
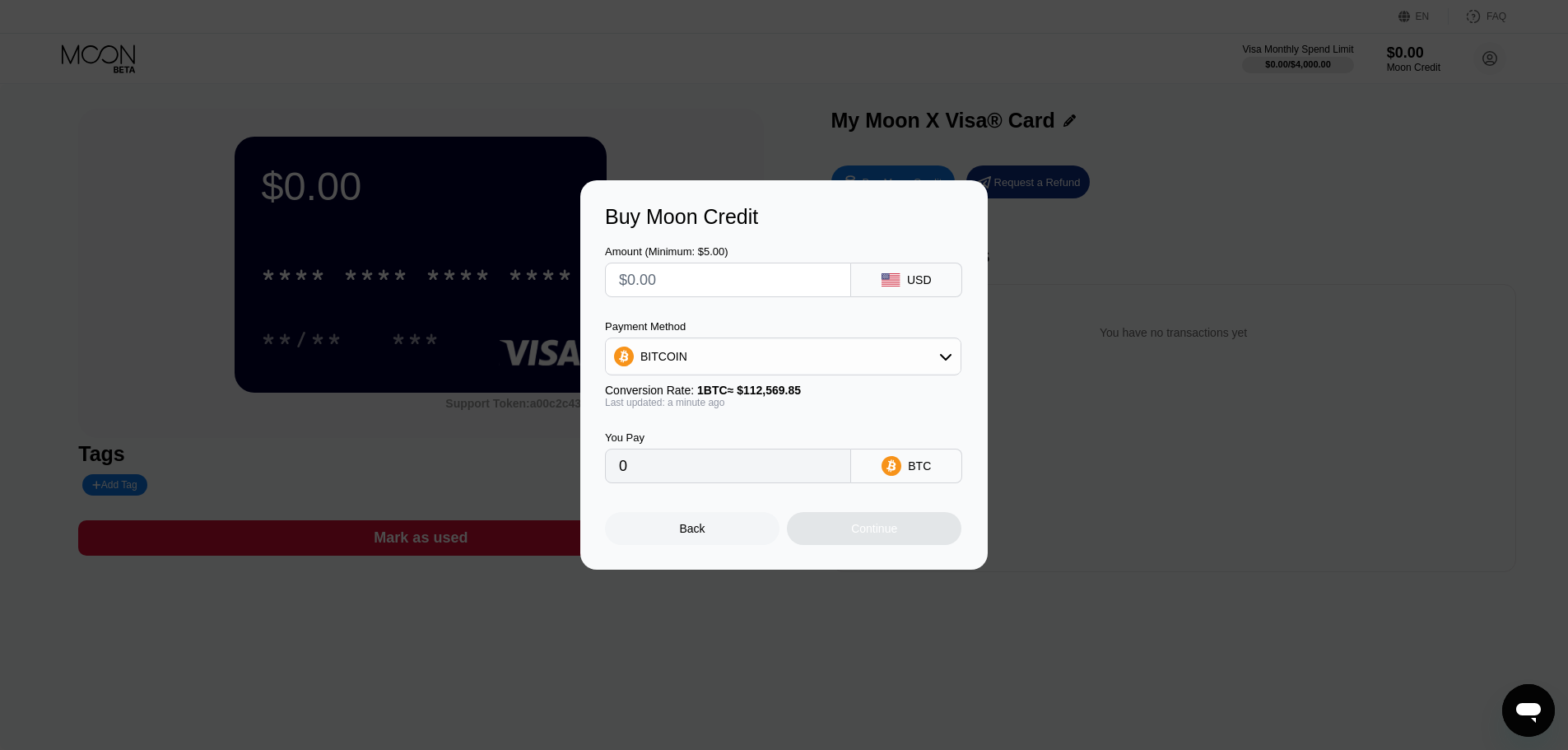
click at [783, 287] on input "text" at bounding box center [728, 280] width 218 height 33
click at [761, 379] on div "Payment Method BITCOIN Conversion Rate: 1 BTC ≈ $112,569.85 Last updated: a min…" at bounding box center [783, 364] width 356 height 88
click at [768, 351] on div "BITCOIN" at bounding box center [783, 356] width 355 height 33
drag, startPoint x: 768, startPoint y: 351, endPoint x: 578, endPoint y: 139, distance: 284.7
click at [766, 348] on div "BITCOIN" at bounding box center [783, 356] width 355 height 33
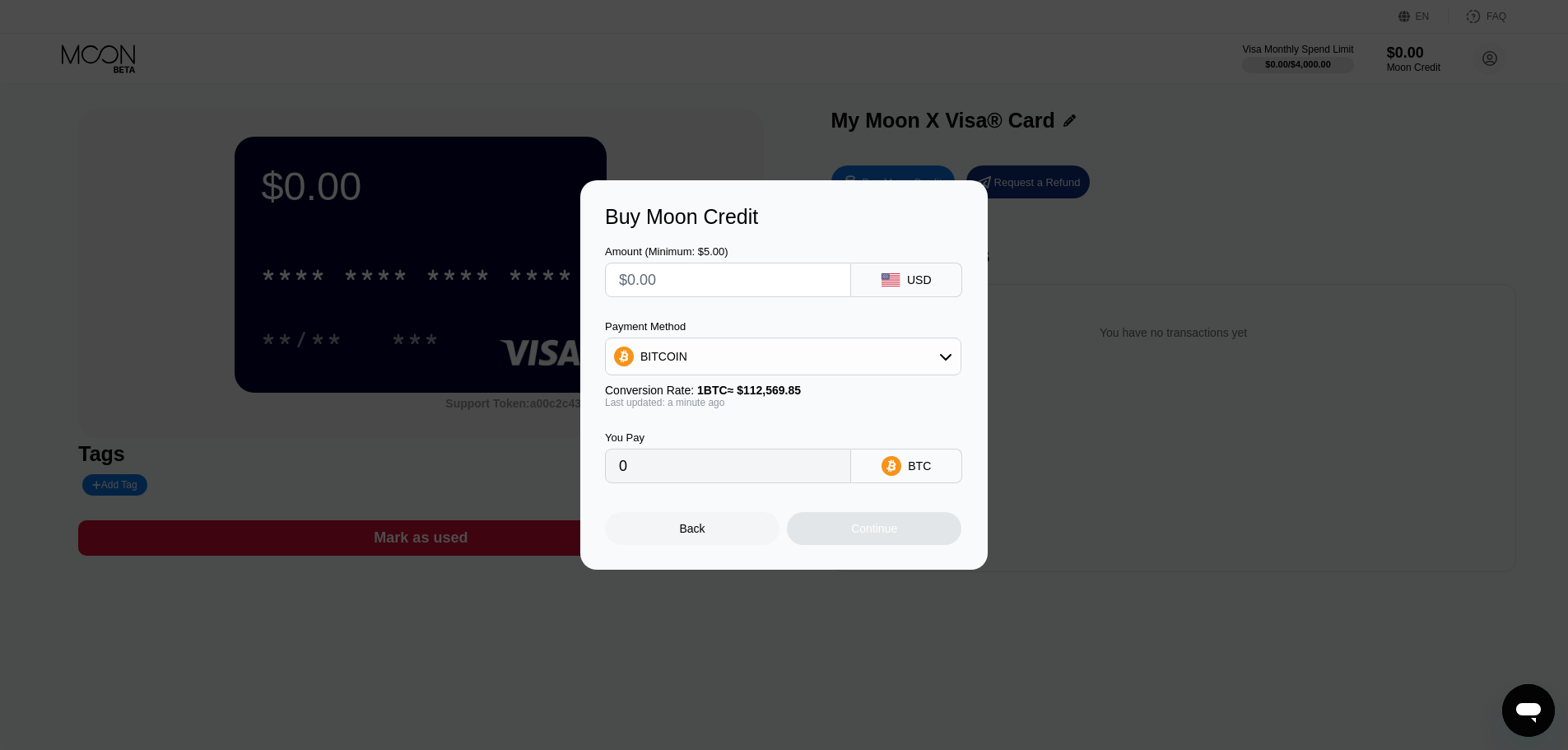
click at [848, 357] on div "BITCOIN" at bounding box center [783, 356] width 355 height 33
click at [840, 362] on div "BITCOIN" at bounding box center [783, 356] width 355 height 33
click at [1096, 328] on div "Buy Moon Credit Amount (Minimum: $5.00) USD Payment Method BITCOIN Conversion R…" at bounding box center [784, 374] width 1568 height 389
click at [1076, 314] on div "Buy Moon Credit Amount (Minimum: $5.00) USD Payment Method BITCOIN Conversion R…" at bounding box center [784, 374] width 1568 height 389
drag, startPoint x: 552, startPoint y: 128, endPoint x: 526, endPoint y: 86, distance: 49.4
